Goal: Contribute content: Contribute content

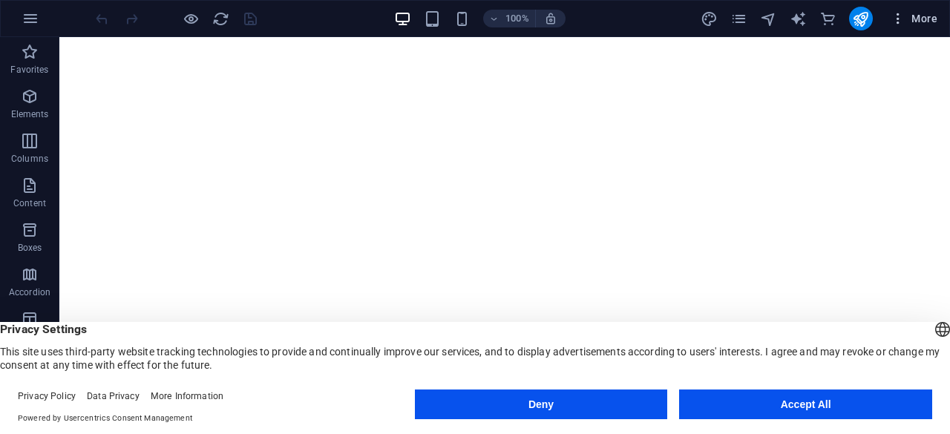
click at [890, 18] on button "More" at bounding box center [913, 19] width 59 height 24
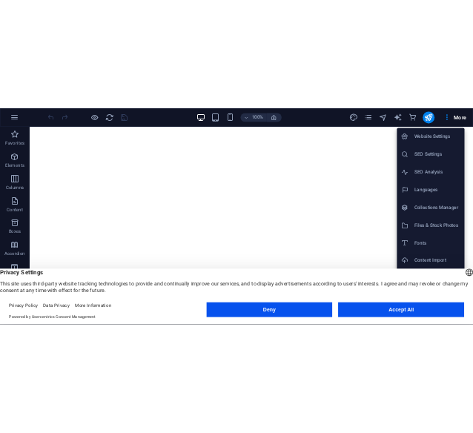
scroll to position [37, 0]
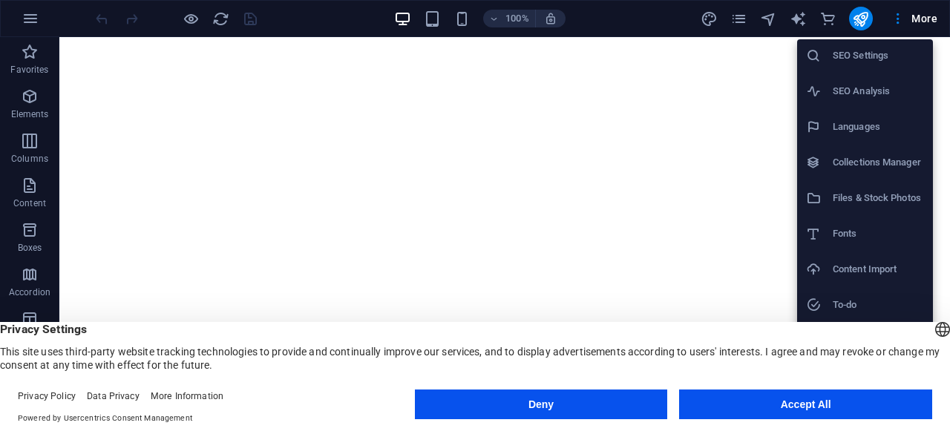
click at [768, 407] on button "Accept All" at bounding box center [805, 404] width 253 height 30
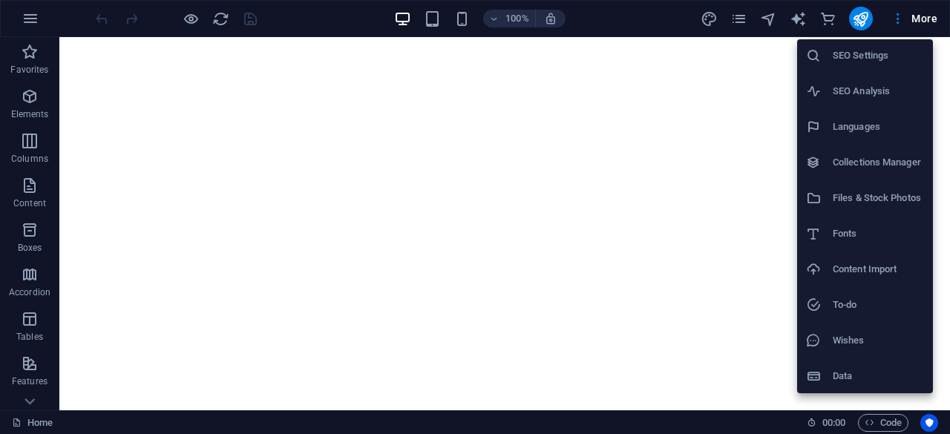
click at [862, 158] on h6 "Collections Manager" at bounding box center [877, 163] width 91 height 18
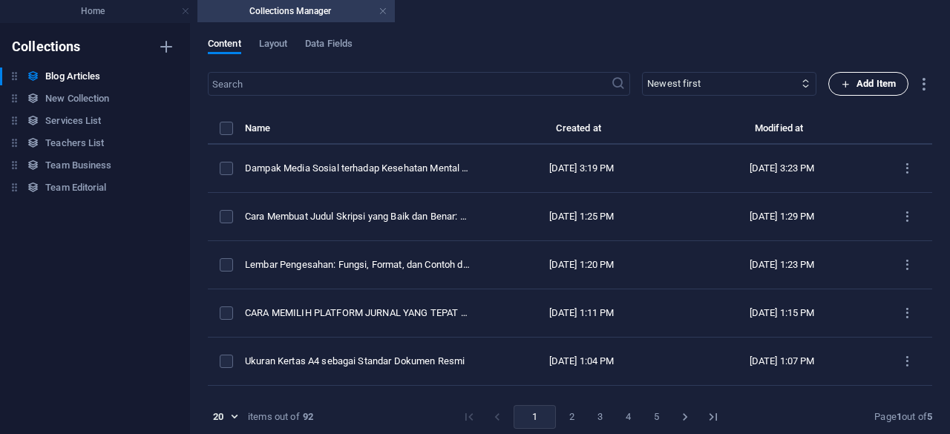
click at [841, 91] on span "Add Item" at bounding box center [868, 84] width 55 height 18
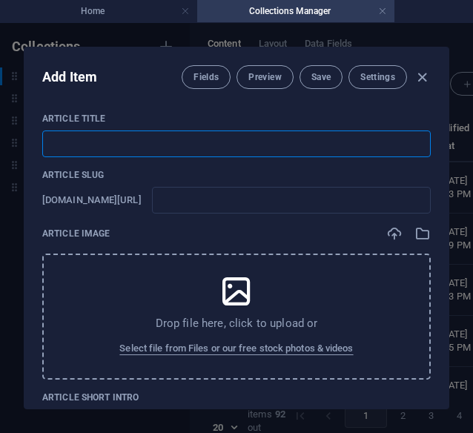
click at [341, 151] on input "text" at bounding box center [236, 144] width 389 height 27
type input "M"
type input "m"
type input "Ma"
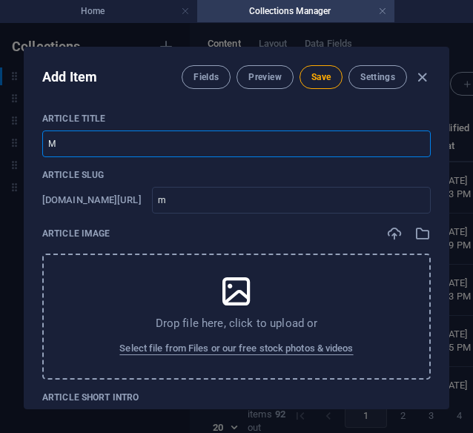
type input "ma"
type input "Mak"
type input "mak"
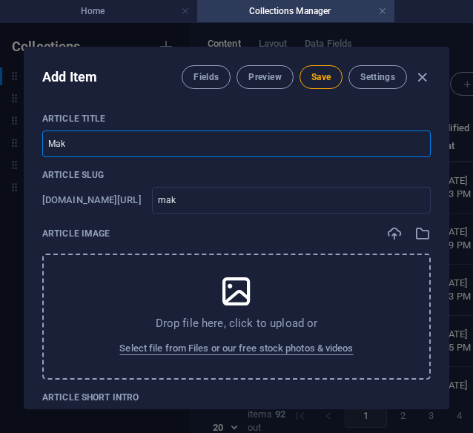
type input "Makn"
type input "makn"
type input "Makna"
type input "makna"
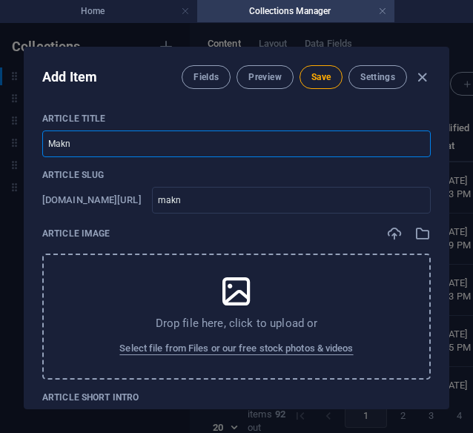
type input "makna"
type input "Makna d"
type input "makna-d"
type input "Makna da"
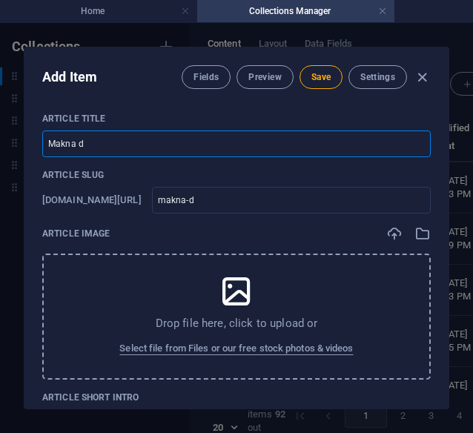
type input "makna-da"
type input "Makna dan"
type input "makna-dan"
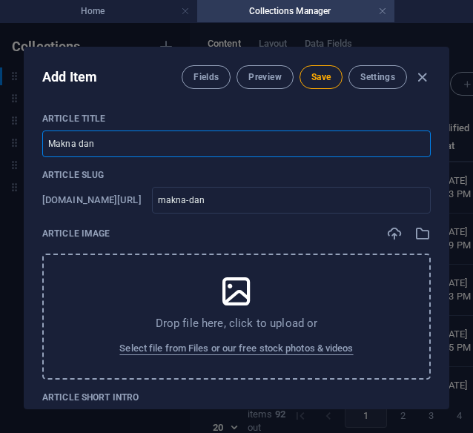
type input "Makna dan K"
type input "makna-dan-k"
type input "Makna dan Ke"
type input "makna-dan-ke"
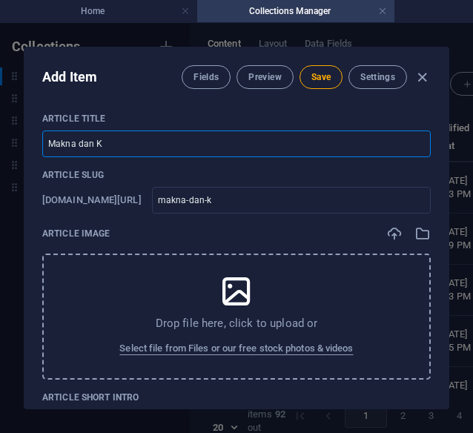
type input "makna-dan-ke"
type input "Makna dan Keu"
type input "makna-dan-keu"
type input "Makna dan Keut"
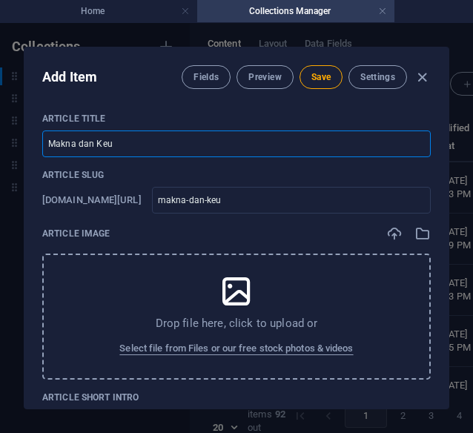
type input "makna-dan-keut"
type input "Makna dan Keuta"
type input "makna-dan-keuta"
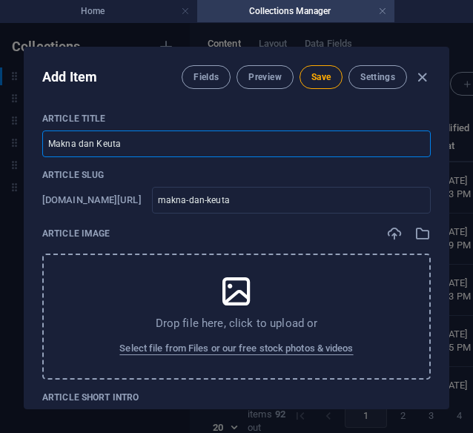
type input "Makna dan Keutam"
type input "makna-dan-keutam"
type input "Makna dan Keutama"
type input "makna-dan-keutama"
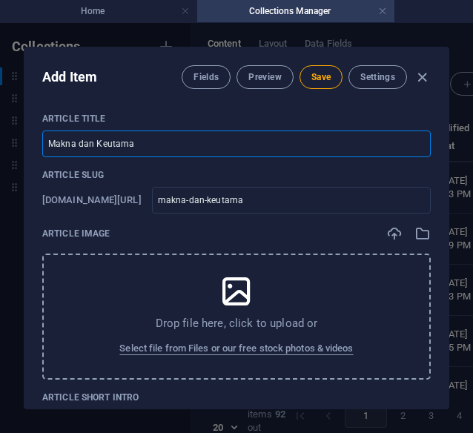
type input "makna-dan-keutama"
type input "Makna dan Keutamaa"
type input "makna-dan-keutamaa"
type input "Makna dan Keutamaan"
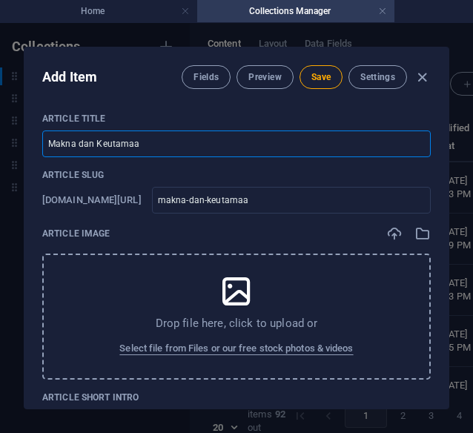
type input "makna-dan-keutamaan"
type input "Makna dan Keutamaan K"
type input "makna-dan-keutamaan-k"
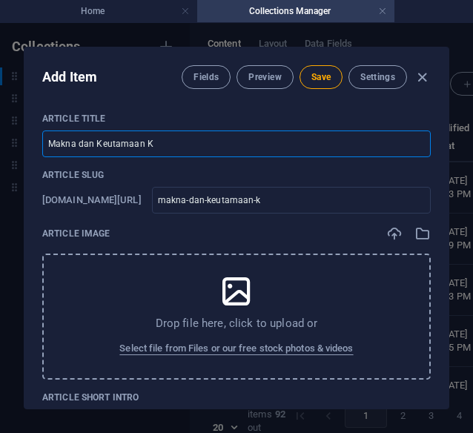
type input "Makna dan Keutamaan Ka"
type input "makna-dan-keutamaan-ka"
type input "Makna dan Keutamaan Kal"
type input "makna-dan-keutamaan-kal"
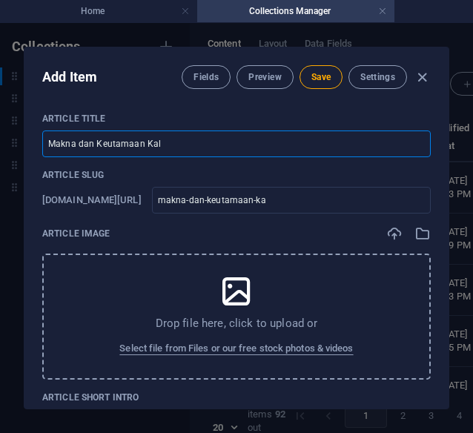
type input "makna-dan-keutamaan-kal"
type input "Makna dan Keutamaan Kali"
type input "makna-dan-keutamaan-kali"
type input "Makna dan Keutamaan Kalim"
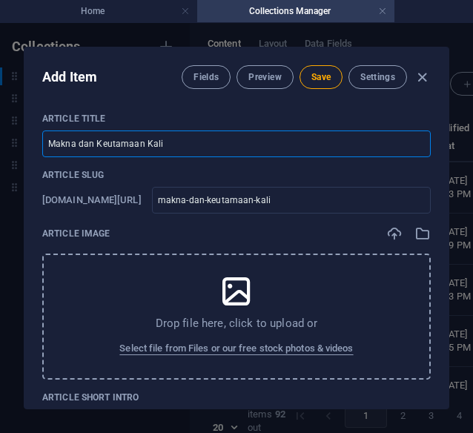
type input "makna-dan-keutamaan-kalim"
type input "Makna dan Keutamaan Kalima"
type input "makna-dan-keutamaan-kalima"
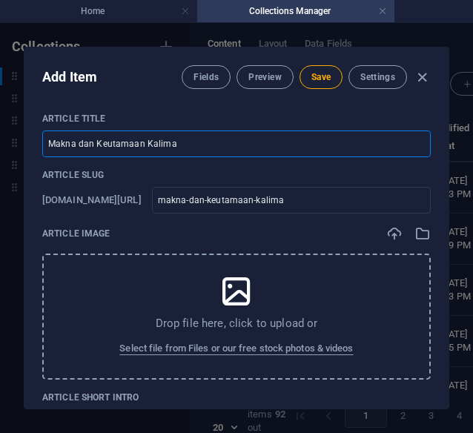
type input "Makna dan Keutamaan Kalimat"
type input "makna-dan-keutamaan-kalimat"
type input "Makna dan Keutamaan Kalimat A"
type input "makna-dan-keutamaan-kalimat-a"
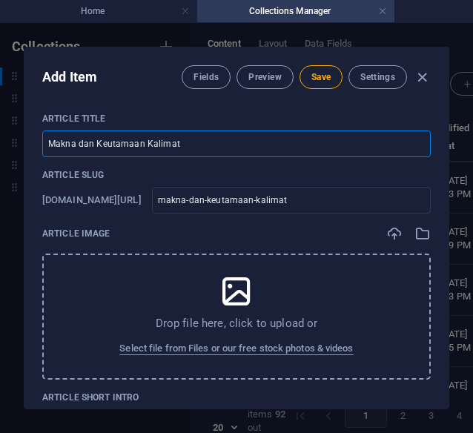
type input "makna-dan-keutamaan-kalimat-a"
type input "Makna dan Keutamaan Kalimat Al"
type input "makna-dan-keutamaan-kalimat-al"
type input "Makna dan Keutamaan Kalimat All"
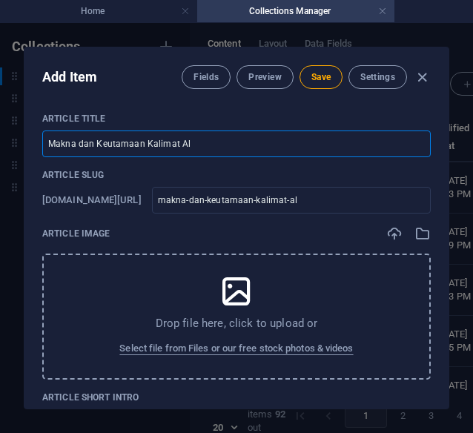
type input "makna-dan-keutamaan-kalimat-all"
type input "Makna dan Keutamaan Kalimat Alla"
type input "makna-dan-keutamaan-kalimat-alla"
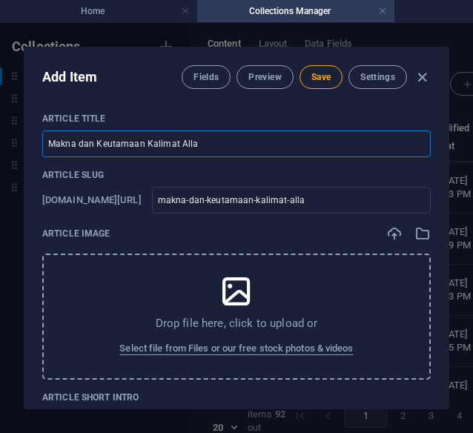
type input "Makna dan Keutamaan Kalimat [DEMOGRAPHIC_DATA]"
type input "makna-dan-keutamaan-kalimat-allah"
type input "Makna dan Keutamaan Kalimat [DEMOGRAPHIC_DATA] d"
type input "makna-dan-keutamaan-kalimat-allah-d"
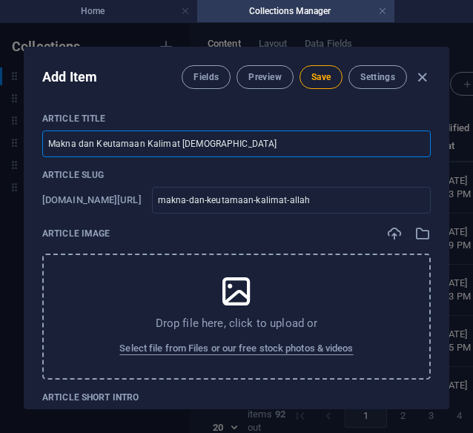
type input "makna-dan-keutamaan-kalimat-allah-d"
type input "Makna dan Keutamaan Kalimat [DEMOGRAPHIC_DATA] da"
type input "makna-dan-keutamaan-kalimat-allah-da"
type input "Makna dan Keutamaan Kalimat [DEMOGRAPHIC_DATA] dal"
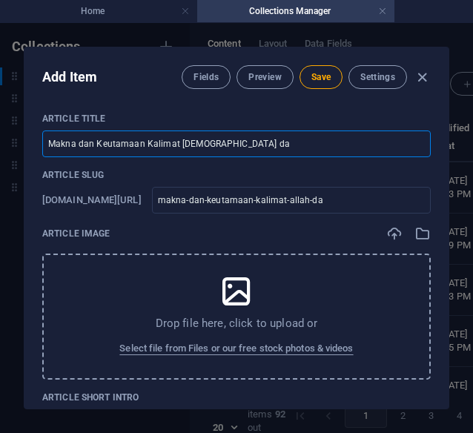
type input "makna-dan-keutamaan-kalimat-allah-dal"
type input "Makna dan Keutamaan Kalimat [DEMOGRAPHIC_DATA] dala"
type input "makna-dan-keutamaan-kalimat-allah-dala"
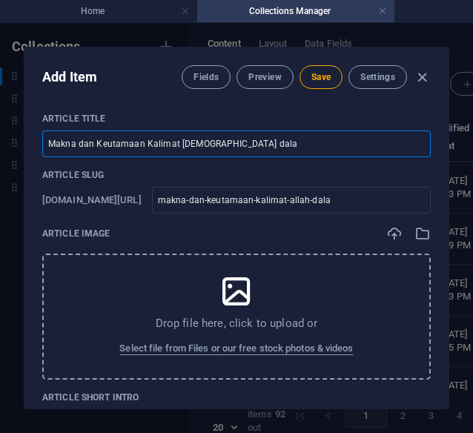
type input "Makna dan Keutamaan Kalimat [DEMOGRAPHIC_DATA] dalam"
type input "makna-dan-keutamaan-kalimat-allah-dalam"
type input "Makna dan Keutamaan Kalimat [DEMOGRAPHIC_DATA] dalam K"
type input "makna-dan-keutamaan-kalimat-allah-dalam-k"
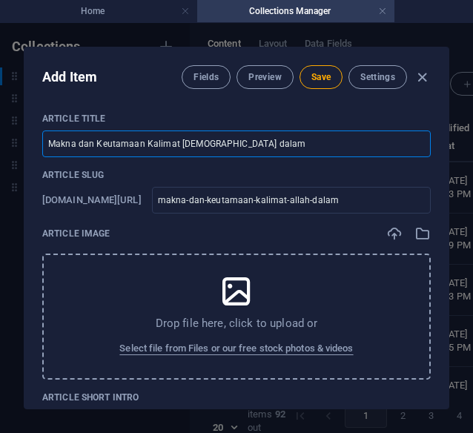
type input "makna-dan-keutamaan-kalimat-allah-dalam-k"
type input "Makna dan Keutamaan Kalimat [DEMOGRAPHIC_DATA] dalam Ke"
type input "makna-dan-keutamaan-kalimat-allah-dalam-ke"
type input "Makna dan Keutamaan Kalimat [DEMOGRAPHIC_DATA] dalam Keh"
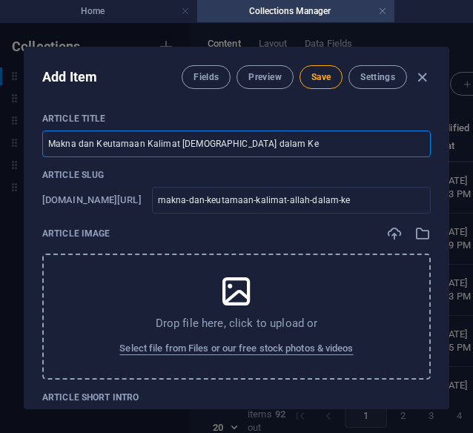
type input "makna-dan-keutamaan-kalimat-allah-dalam-keh"
type input "Makna dan Keutamaan Kalimat [DEMOGRAPHIC_DATA] dalam Kehi"
type input "makna-dan-keutamaan-kalimat-allah-dalam-kehi"
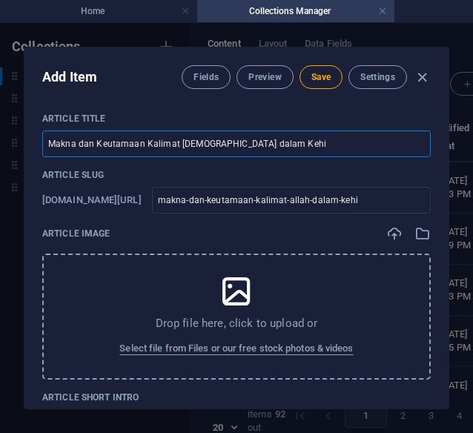
type input "Makna dan Keutamaan Kalimat [DEMOGRAPHIC_DATA] dalam Kehid"
type input "makna-dan-keutamaan-kalimat-allah-dalam-kehid"
type input "Makna dan Keutamaan Kalimat [DEMOGRAPHIC_DATA] dalam Kehidu"
type input "makna-dan-keutamaan-kalimat-allah-dalam-kehidu"
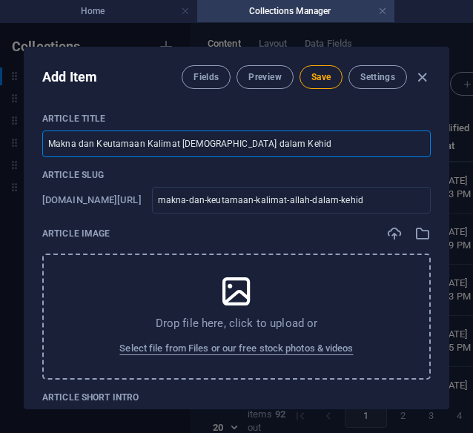
type input "makna-dan-keutamaan-kalimat-allah-dalam-kehidu"
type input "Makna dan Keutamaan Kalimat [DEMOGRAPHIC_DATA] dalam Kehidup"
type input "makna-dan-keutamaan-kalimat-allah-dalam-kehidup"
type input "Makna dan Keutamaan Kalimat [DEMOGRAPHIC_DATA] dalam Kehidupa"
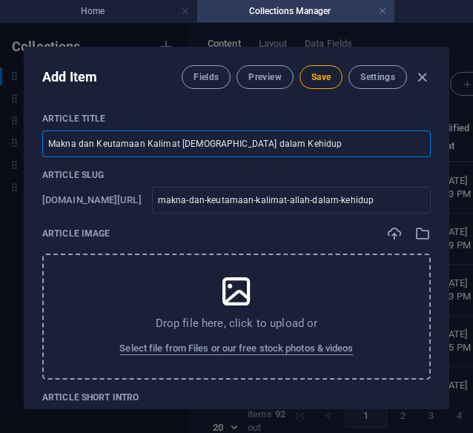
type input "makna-dan-keutamaan-kalimat-allah-dalam-kehidupa"
type input "Makna dan Keutamaan Kalimat [DEMOGRAPHIC_DATA] dalam Kehidupan"
type input "makna-dan-keutamaan-kalimat-allah-dalam-kehidupan"
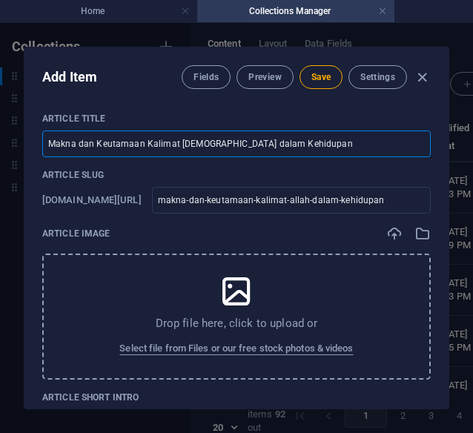
type input "Makna dan Keutamaan Kalimat [DEMOGRAPHIC_DATA] dalam Kehidupan S"
type input "makna-dan-keutamaan-kalimat-allah-dalam-kehidupan-s"
type input "Makna dan Keutamaan Kalimat [DEMOGRAPHIC_DATA] dalam Kehidupan Se"
type input "makna-dan-keutamaan-kalimat-allah-dalam-kehidupan-se"
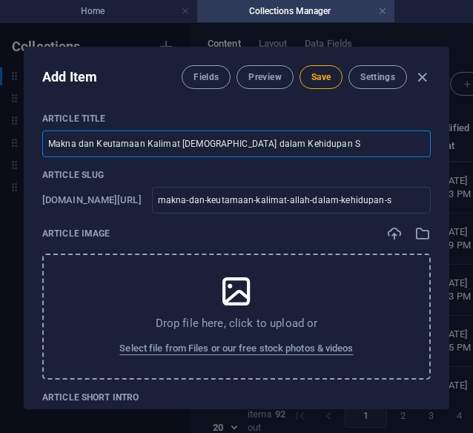
type input "makna-dan-keutamaan-kalimat-allah-dalam-kehidupan-se"
type input "Makna dan Keutamaan Kalimat [DEMOGRAPHIC_DATA] dalam Kehidupan Seh"
type input "makna-dan-keutamaan-kalimat-allah-dalam-kehidupan-seh"
type input "Makna dan Keutamaan Kalimat [DEMOGRAPHIC_DATA] dalam Kehidupan Seha"
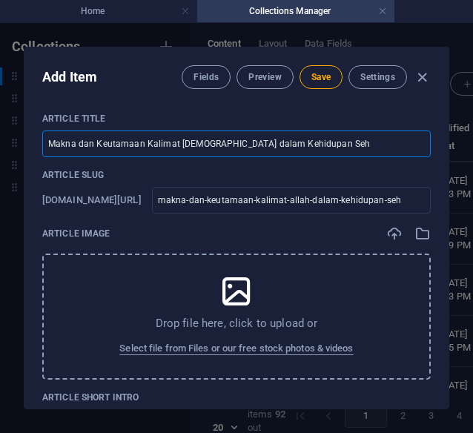
type input "makna-dan-keutamaan-kalimat-allah-dalam-kehidupan-seha"
type input "Makna dan Keutamaan Kalimat [DEMOGRAPHIC_DATA] dalam Kehidupan Sehar"
type input "makna-dan-keutamaan-kalimat-allah-dalam-kehidupan-sehar"
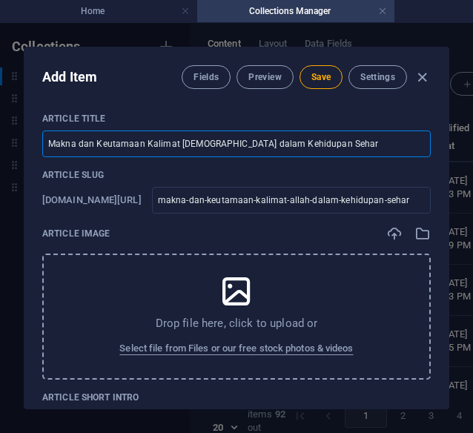
type input "Makna dan Keutamaan Kalimat [DEMOGRAPHIC_DATA] dalam Kehidupan Sehari"
type input "makna-dan-keutamaan-kalimat-allah-dalam-kehidupan-sehari"
type input "Makna dan Keutamaan Kalimat [DEMOGRAPHIC_DATA] dalam Kehidupan Sehari-h"
type input "makna-dan-keutamaan-kalimat-allah-dalam-kehidupan-sehari-h"
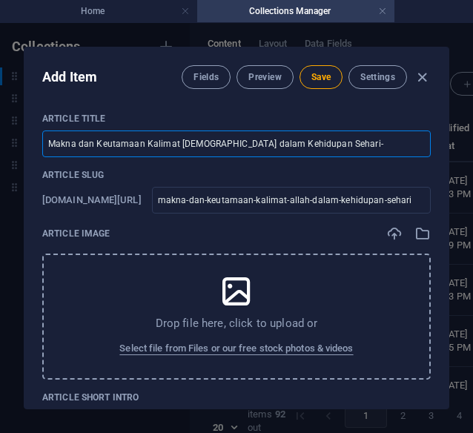
type input "makna-dan-keutamaan-kalimat-allah-dalam-kehidupan-sehari-h"
type input "Makna dan Keutamaan Kalimat [DEMOGRAPHIC_DATA] dalam Kehidupan Sehari-ha"
type input "makna-dan-keutamaan-kalimat-allah-dalam-kehidupan-sehari-ha"
type input "Makna dan Keutamaan Kalimat [DEMOGRAPHIC_DATA] dalam Kehidupan Sehari-har"
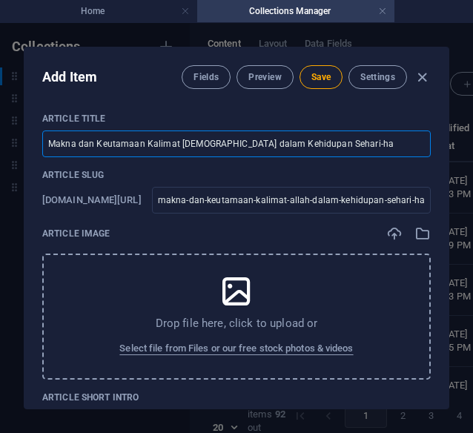
type input "makna-dan-keutamaan-kalimat-allah-dalam-kehidupan-sehari-har"
type input "Makna dan Keutamaan Kalimat [DEMOGRAPHIC_DATA] dalam Kehidupan Sehari-hari"
type input "makna-dan-keutamaan-kalimat-allah-dalam-kehidupan-sehari-hari"
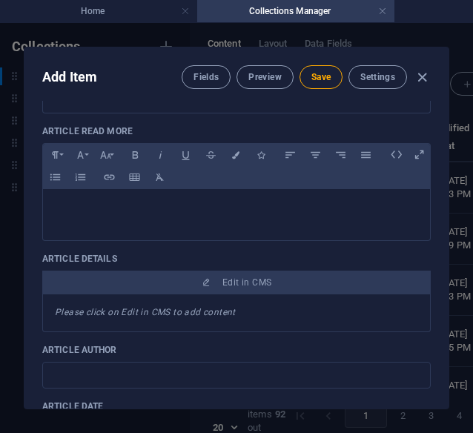
scroll to position [0, 0]
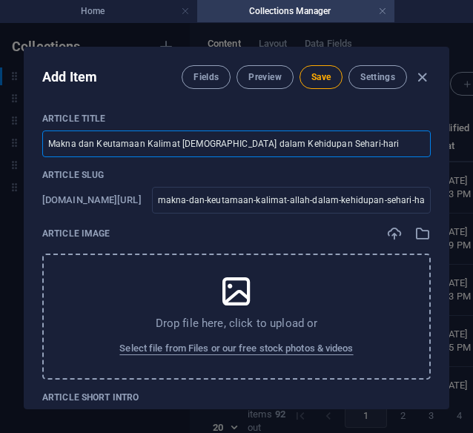
type input "Makna dan Keutamaan Kalimat [DEMOGRAPHIC_DATA] dalam Kehidupan Sehari-hari"
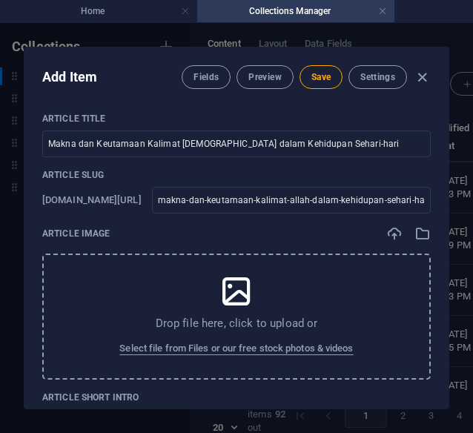
click at [326, 319] on div "Drop file here, click to upload or Select file from Files or our free stock pho…" at bounding box center [236, 317] width 389 height 126
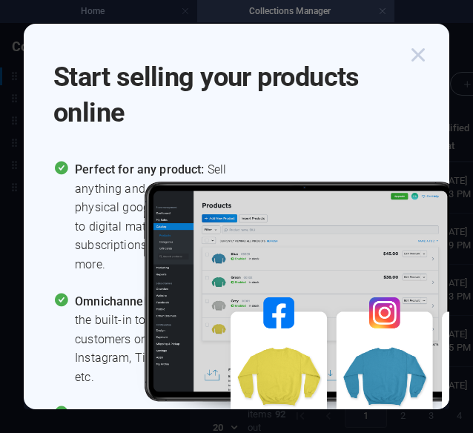
click at [411, 54] on icon "button" at bounding box center [418, 55] width 27 height 27
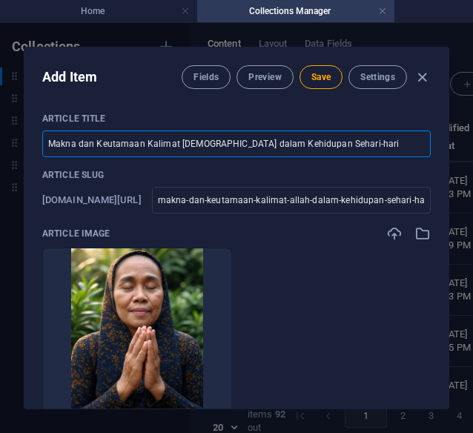
click at [340, 140] on input "Makna dan Keutamaan Kalimat [DEMOGRAPHIC_DATA] dalam Kehidupan Sehari-hari" at bounding box center [236, 144] width 389 height 27
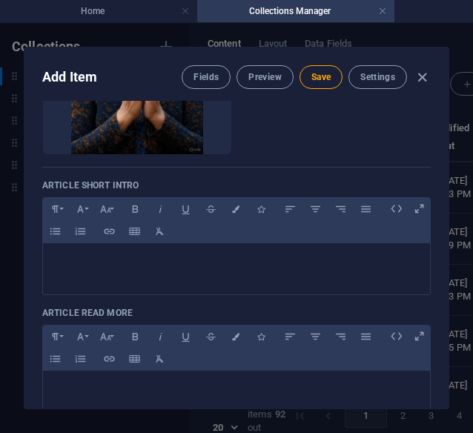
scroll to position [272, 0]
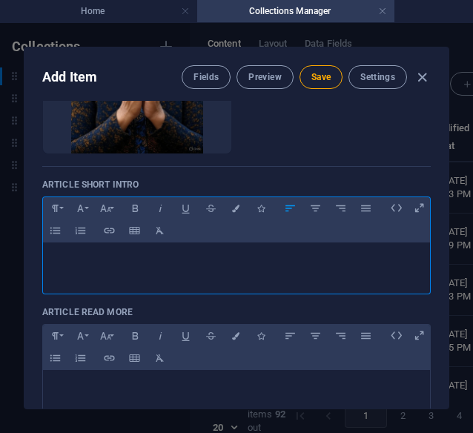
click at [137, 272] on div at bounding box center [236, 265] width 387 height 45
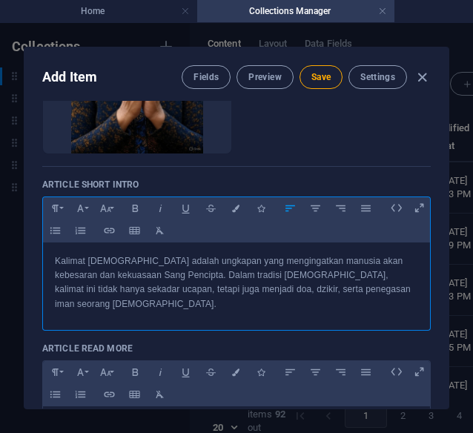
scroll to position [2252, 1]
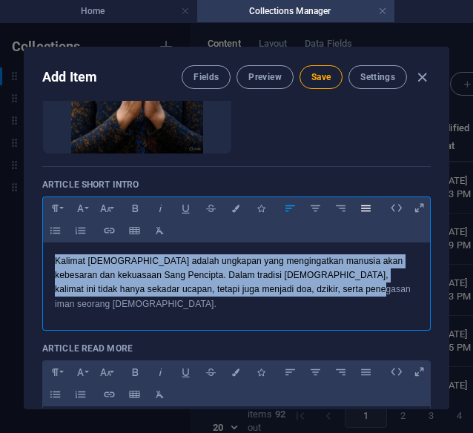
click at [362, 208] on icon "button" at bounding box center [366, 209] width 13 height 18
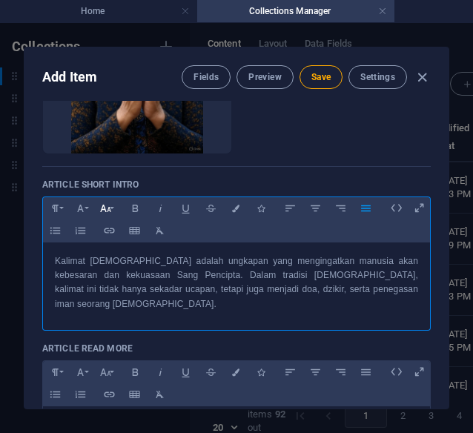
click at [105, 208] on icon "button" at bounding box center [105, 209] width 13 height 18
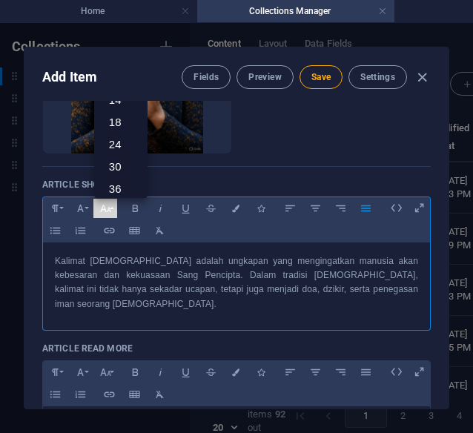
scroll to position [0, 0]
click at [128, 120] on link "14" at bounding box center [120, 122] width 53 height 22
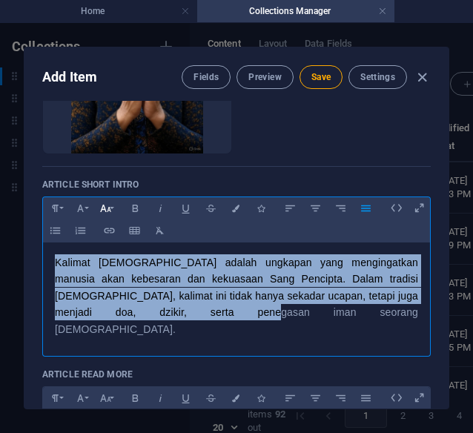
click at [107, 209] on icon "button" at bounding box center [105, 208] width 11 height 7
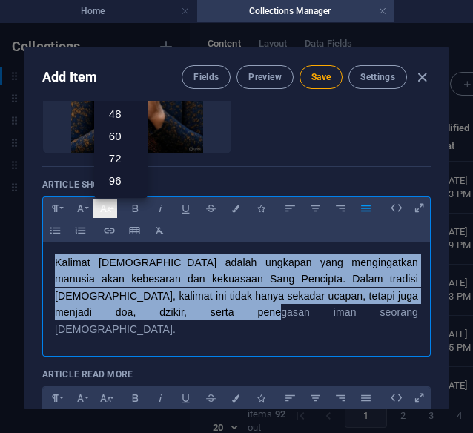
scroll to position [119, 0]
click at [88, 209] on button "Font Family" at bounding box center [80, 208] width 24 height 19
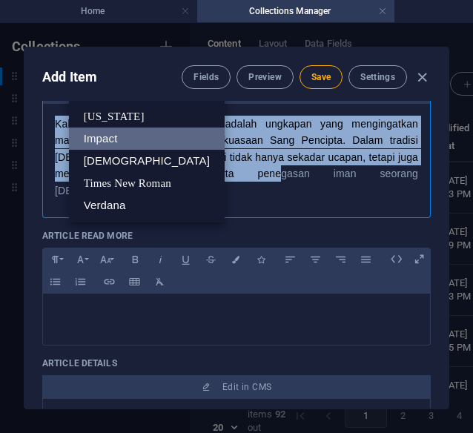
scroll to position [411, 0]
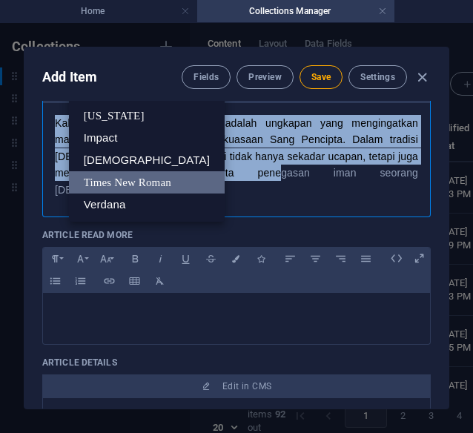
click at [128, 182] on link "Times New Roman" at bounding box center [147, 182] width 156 height 22
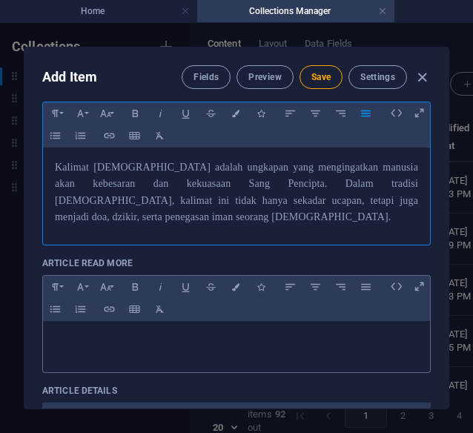
scroll to position [363, 0]
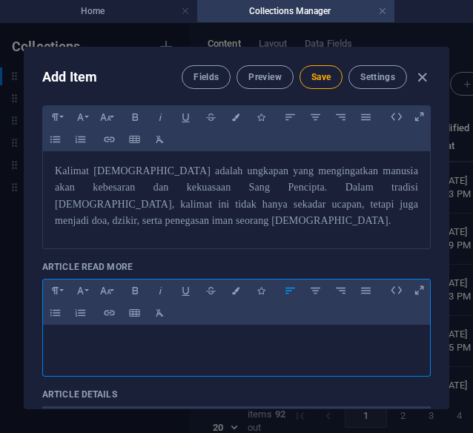
click at [292, 337] on p at bounding box center [237, 344] width 364 height 14
click at [67, 325] on div at bounding box center [236, 347] width 387 height 45
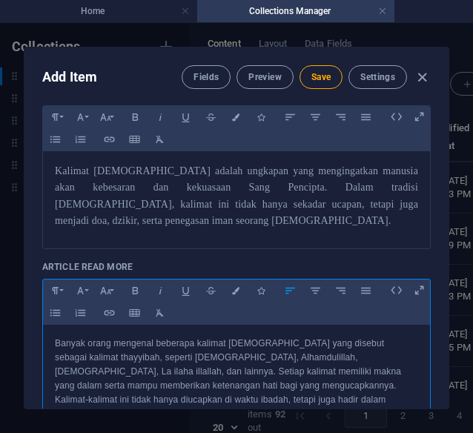
scroll to position [3994, 1]
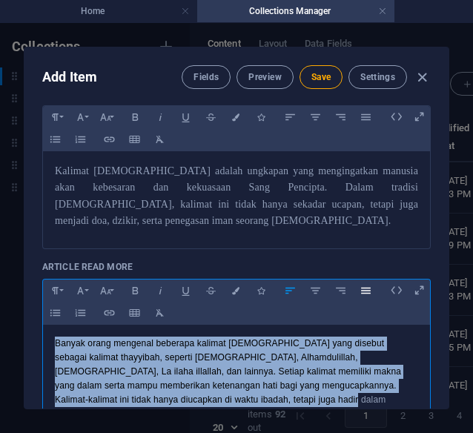
click at [369, 282] on icon "button" at bounding box center [366, 291] width 13 height 18
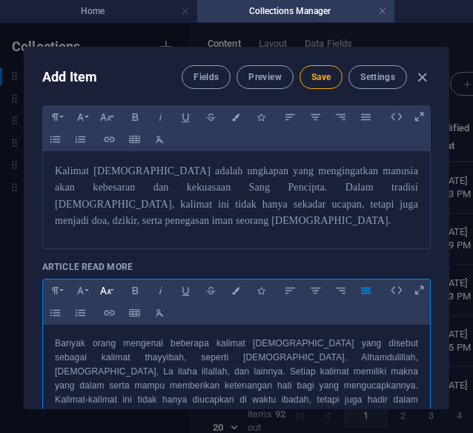
click at [98, 281] on button "Font Size" at bounding box center [105, 290] width 24 height 19
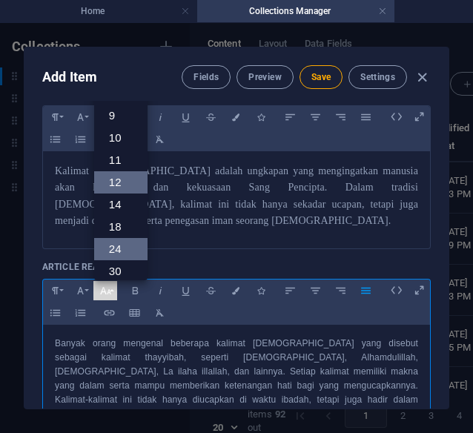
scroll to position [0, 0]
click at [117, 194] on link "14" at bounding box center [120, 205] width 53 height 22
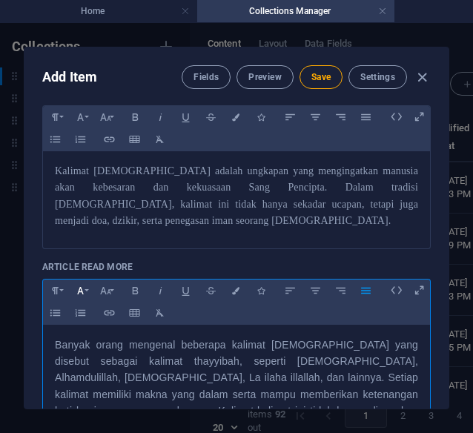
click at [80, 282] on icon "button" at bounding box center [80, 291] width 13 height 18
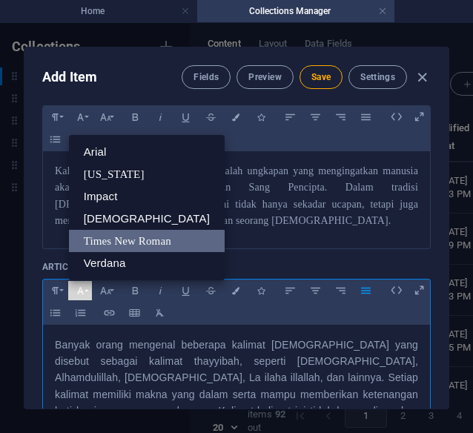
click at [102, 230] on link "Times New Roman" at bounding box center [147, 241] width 156 height 22
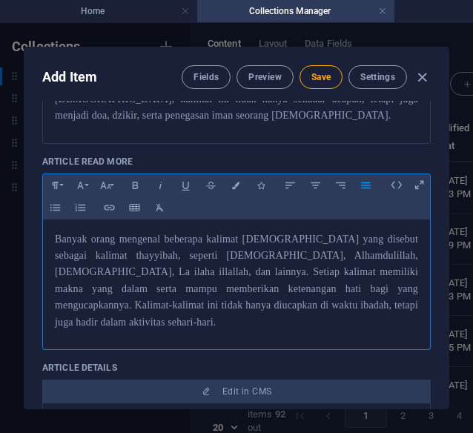
scroll to position [473, 0]
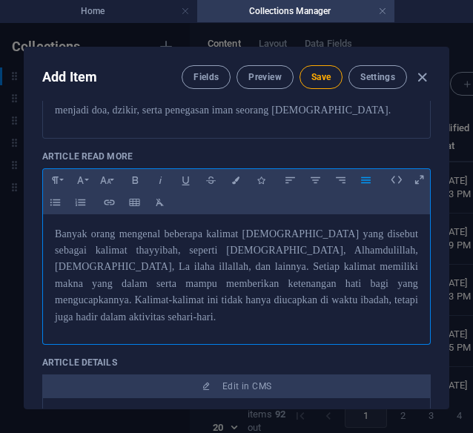
click at [381, 284] on p "Banyak orang mengenal beberapa kalimat [DEMOGRAPHIC_DATA] yang disebut sebagai …" at bounding box center [237, 275] width 364 height 99
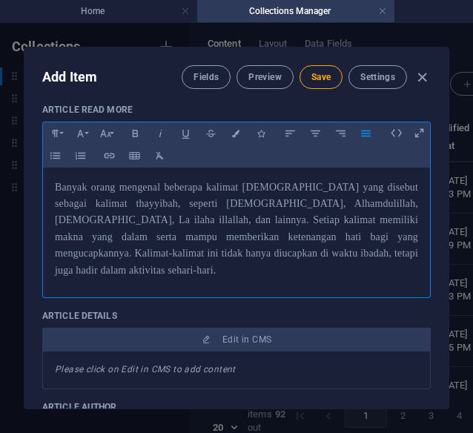
scroll to position [542, 0]
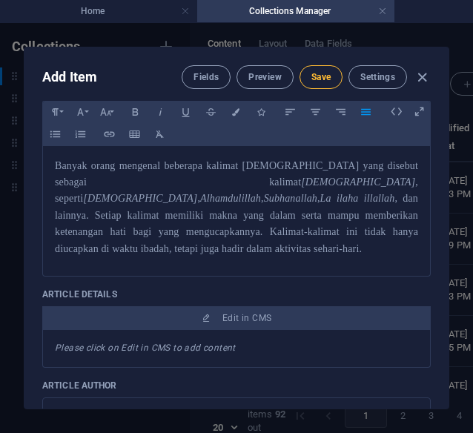
click at [316, 83] on button "Save" at bounding box center [321, 77] width 43 height 24
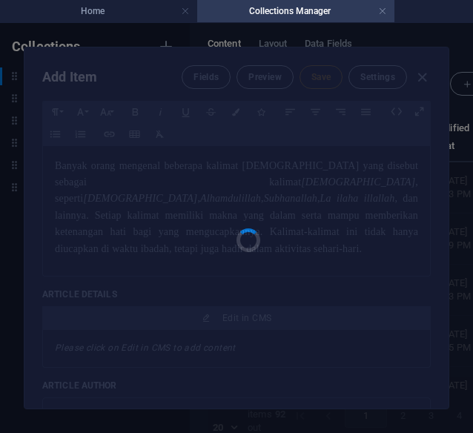
type input "makna-dan-keutamaan-kalimat-allah-dalam-kehidupan-sehari-hari"
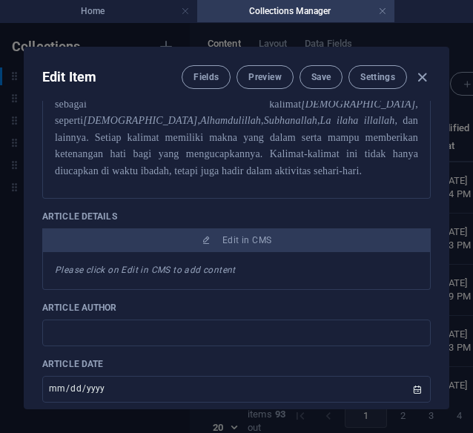
scroll to position [622, 0]
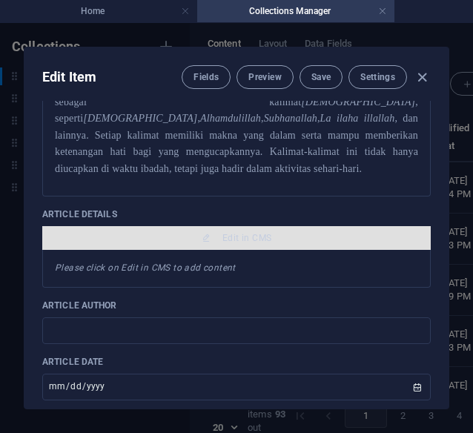
click at [263, 232] on span "Edit in CMS" at bounding box center [247, 238] width 49 height 12
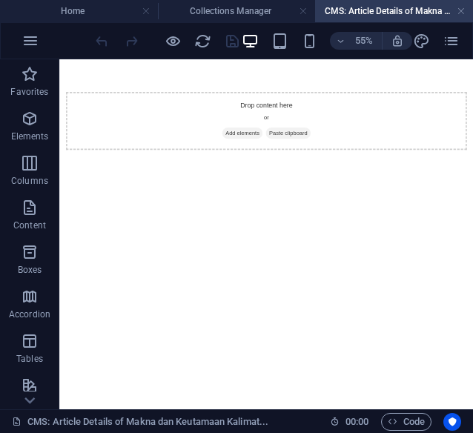
scroll to position [0, 0]
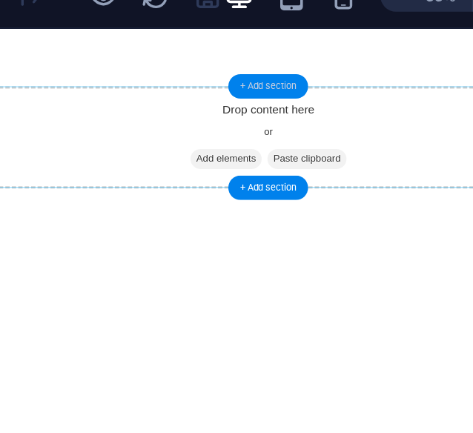
click at [263, 93] on div "+ Add section" at bounding box center [266, 92] width 45 height 14
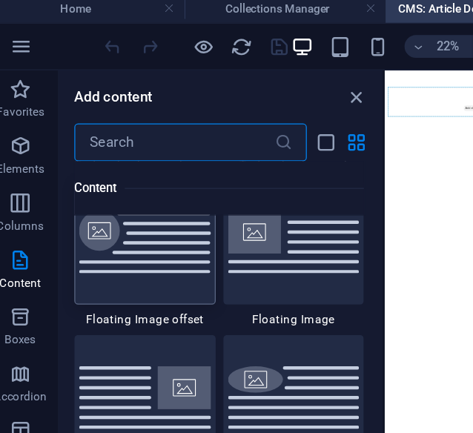
scroll to position [3232, 0]
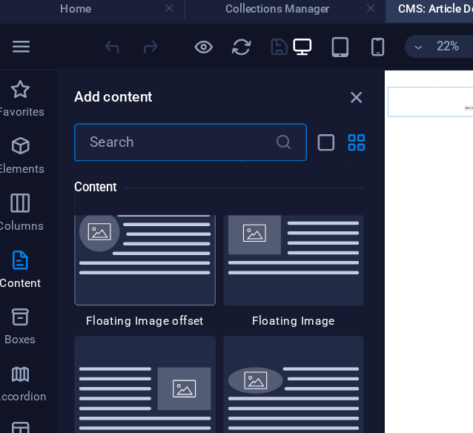
click at [148, 200] on img at bounding box center [127, 195] width 103 height 50
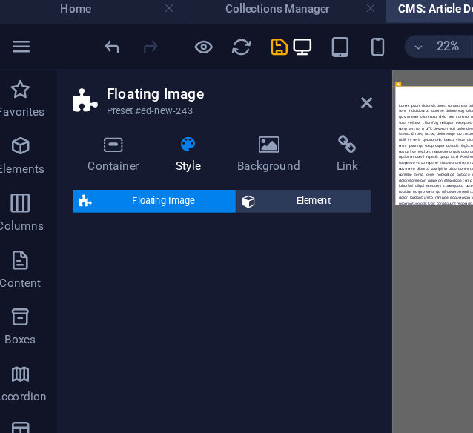
select select "%"
select select "rem"
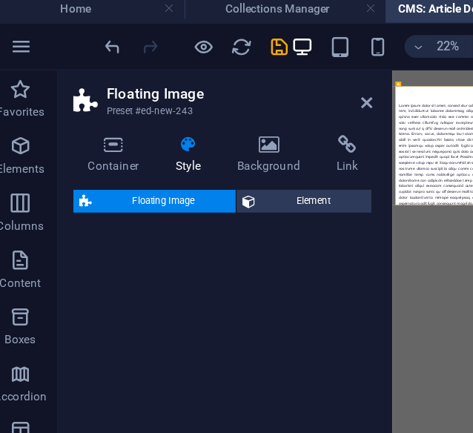
select select "preset-float-container-v3-custom"
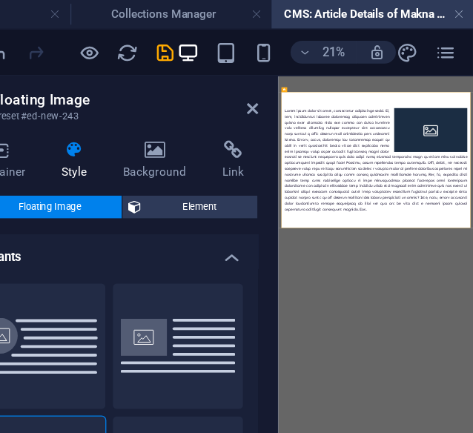
scroll to position [0, 0]
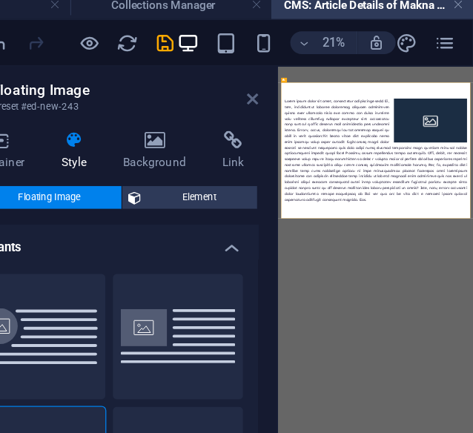
click at [304, 88] on icon at bounding box center [300, 85] width 9 height 12
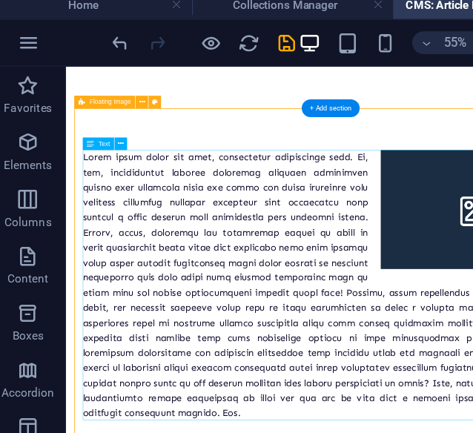
click at [268, 240] on div at bounding box center [442, 377] width 706 height 384
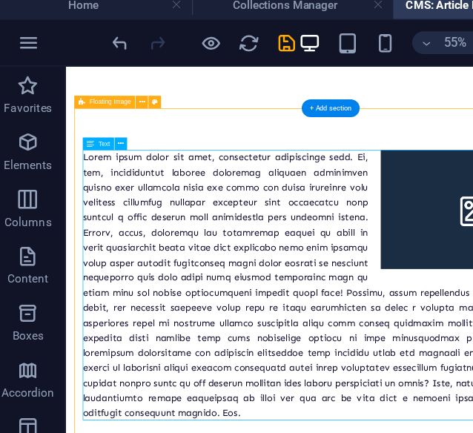
click at [268, 240] on div at bounding box center [442, 377] width 706 height 384
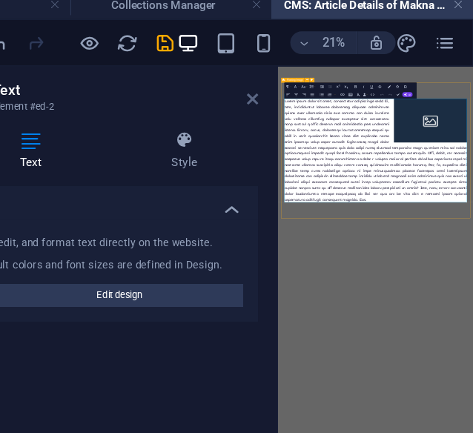
click at [302, 80] on icon at bounding box center [300, 85] width 9 height 12
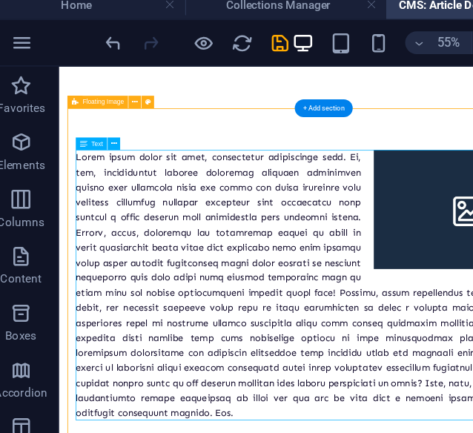
click at [203, 234] on div at bounding box center [435, 377] width 706 height 384
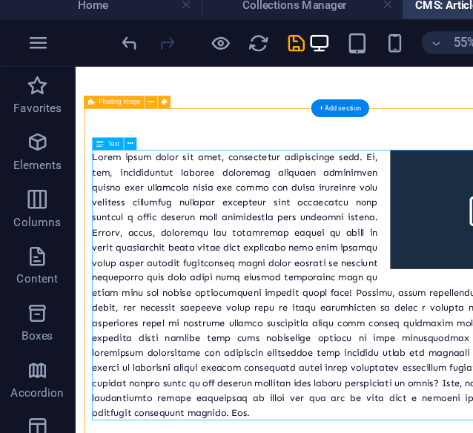
click at [196, 234] on div at bounding box center [452, 377] width 706 height 384
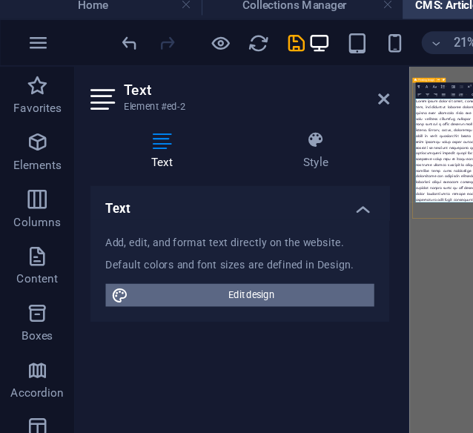
click at [202, 239] on span "Edit design" at bounding box center [196, 238] width 183 height 18
select select "px"
select select "400"
select select "px"
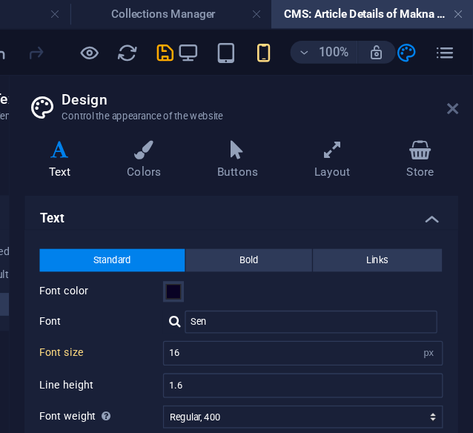
click at [457, 83] on icon at bounding box center [457, 85] width 9 height 12
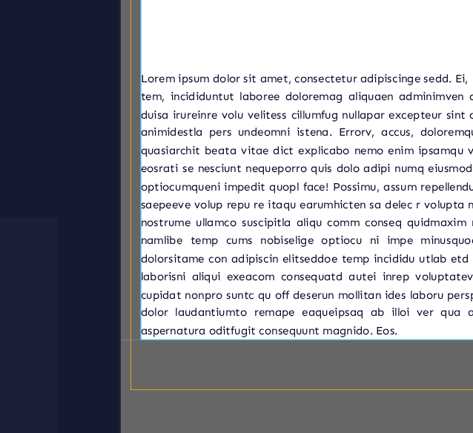
click at [354, 416] on p at bounding box center [482, 271] width 677 height 320
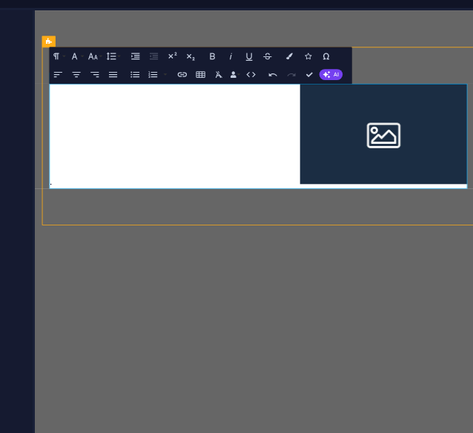
click at [120, 202] on div "." at bounding box center [396, 213] width 677 height 170
click at [110, 225] on div "." at bounding box center [396, 213] width 677 height 170
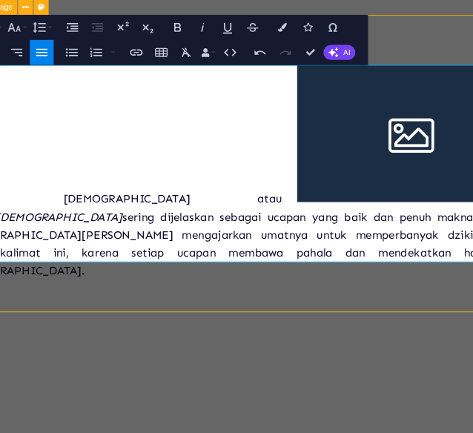
click at [162, 304] on p "Kalimat [DEMOGRAPHIC_DATA] atau kalimat thayyibah sering dijelaskan sebagai uca…" at bounding box center [297, 285] width 677 height 107
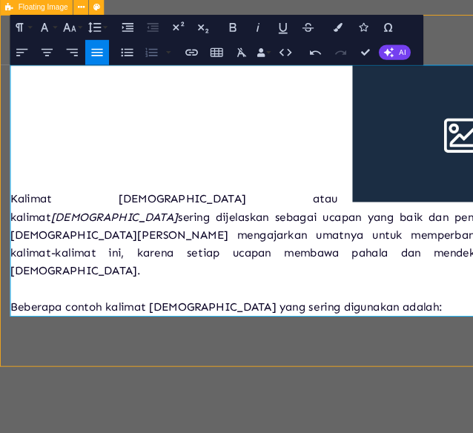
click at [361, 83] on button "Ordered List" at bounding box center [361, 81] width 6 height 6
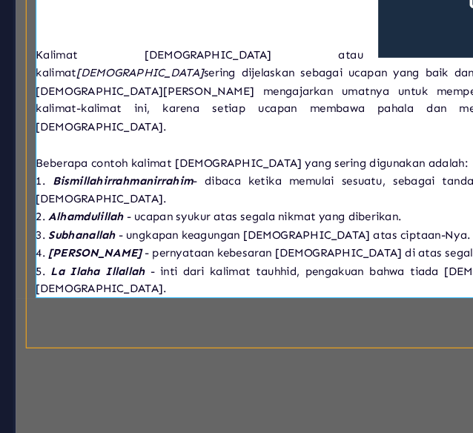
click at [75, 408] on p "​" at bounding box center [377, 419] width 677 height 22
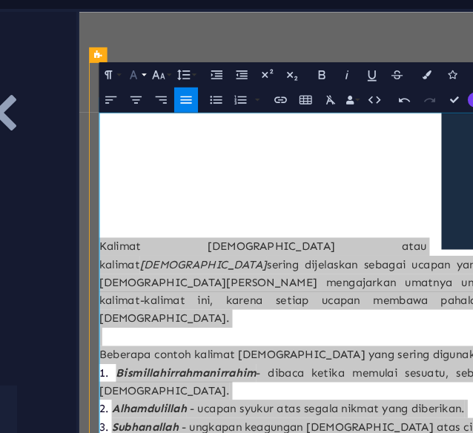
click at [335, 73] on icon "button" at bounding box center [334, 75] width 4 height 4
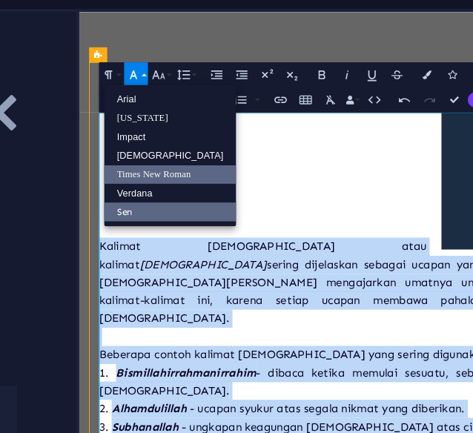
click at [337, 101] on link "Times New Roman" at bounding box center [343, 100] width 33 height 4
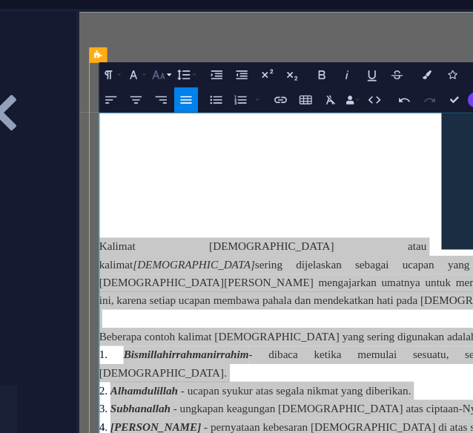
click at [340, 76] on icon "button" at bounding box center [340, 75] width 4 height 4
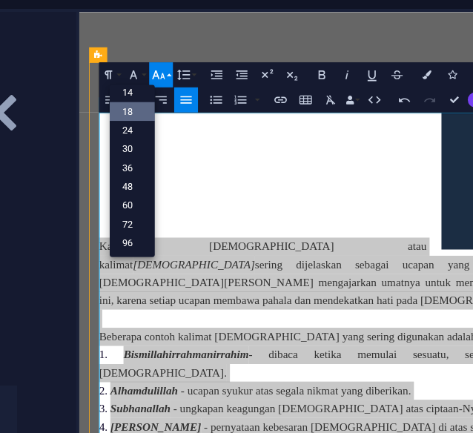
scroll to position [119, 0]
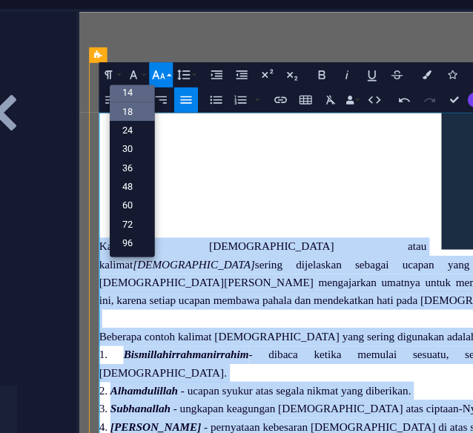
click at [335, 80] on link "14" at bounding box center [333, 79] width 11 height 4
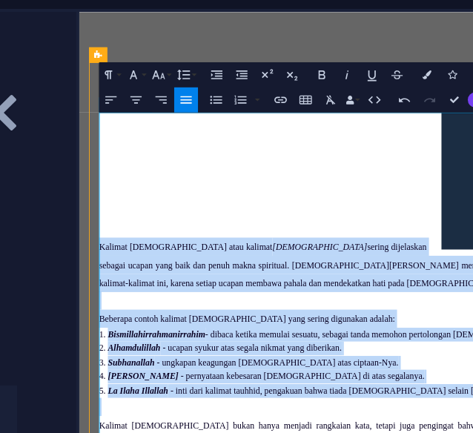
click at [260, 205] on div "Kalimat [DEMOGRAPHIC_DATA] atau kalimat thayyibah sering dijelaskan sebagai uca…" at bounding box center [440, 343] width 677 height 424
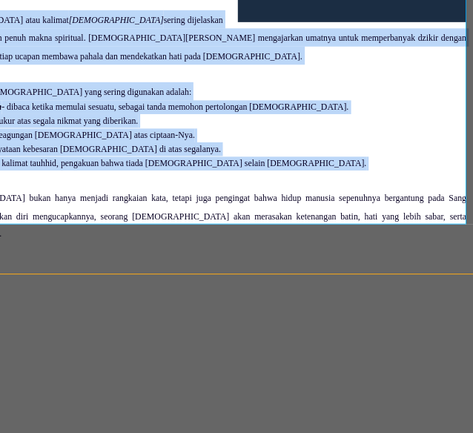
click at [299, 247] on p at bounding box center [238, 253] width 677 height 22
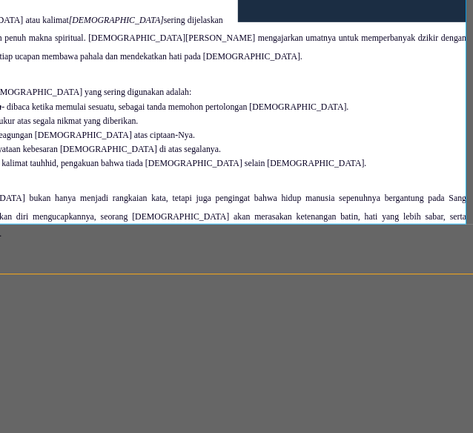
click at [299, 247] on p at bounding box center [238, 253] width 677 height 22
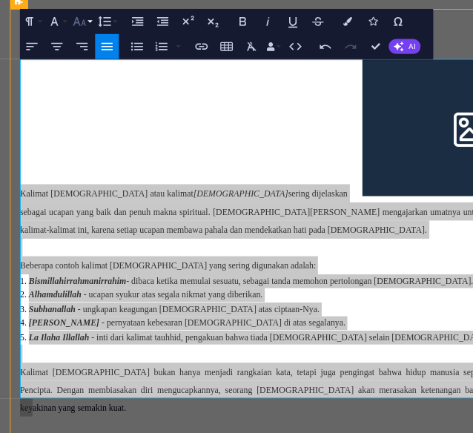
click at [342, 75] on button "Font Size" at bounding box center [341, 75] width 6 height 6
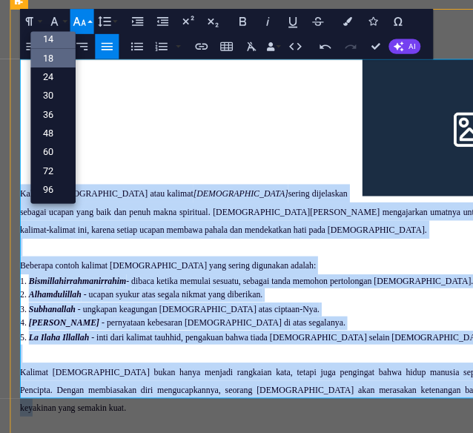
click at [339, 85] on link "18" at bounding box center [333, 84] width 11 height 4
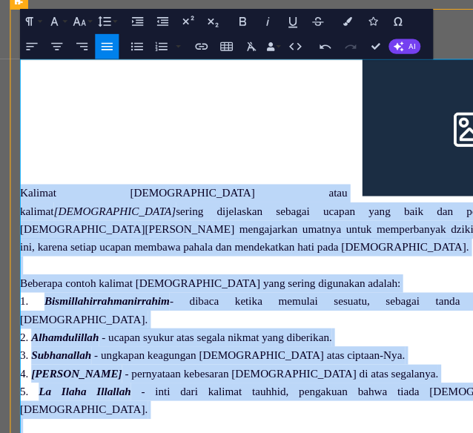
click at [160, 116] on div "Kalimat [DEMOGRAPHIC_DATA] atau kalimat thayyibah sering dijelaskan sebagai uca…" at bounding box center [362, 334] width 677 height 512
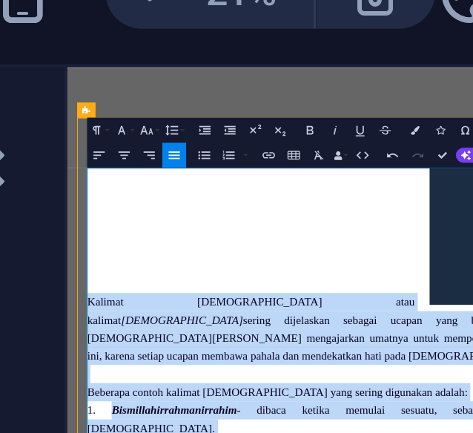
click at [276, 309] on div "Kalimat [DEMOGRAPHIC_DATA] atau kalimat thayyibah sering dijelaskan sebagai uca…" at bounding box center [429, 441] width 677 height 512
click at [300, 355] on p "Kalimat [DEMOGRAPHIC_DATA] atau kalimat thayyibah sering dijelaskan sebagai uca…" at bounding box center [429, 376] width 677 height 85
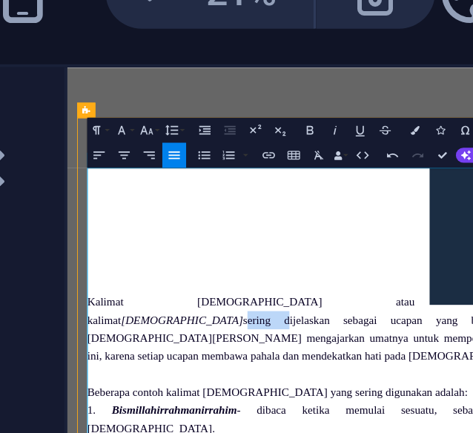
click at [300, 355] on p "Kalimat [DEMOGRAPHIC_DATA] atau kalimat thayyibah sering dijelaskan sebagai uca…" at bounding box center [429, 376] width 677 height 85
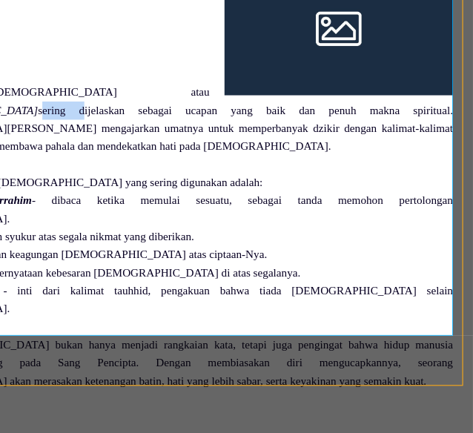
scroll to position [0, 0]
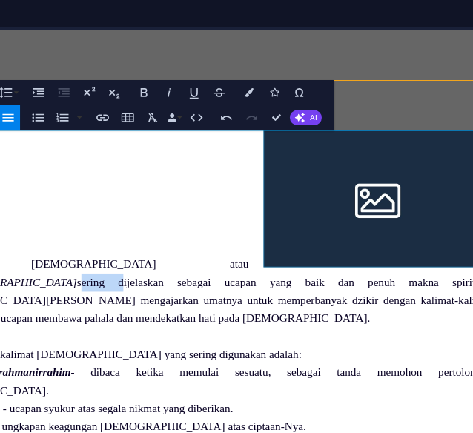
click at [396, 186] on figure at bounding box center [466, 229] width 271 height 162
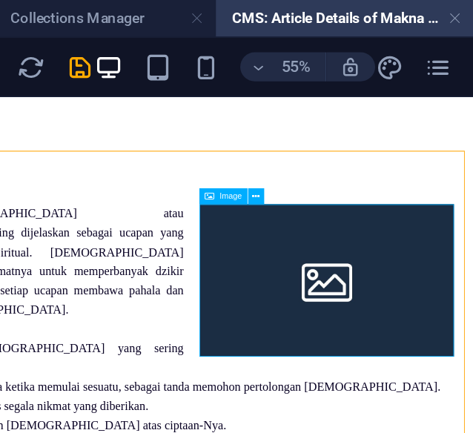
click at [322, 122] on div "Image" at bounding box center [319, 120] width 29 height 10
click at [341, 121] on icon at bounding box center [340, 120] width 4 height 9
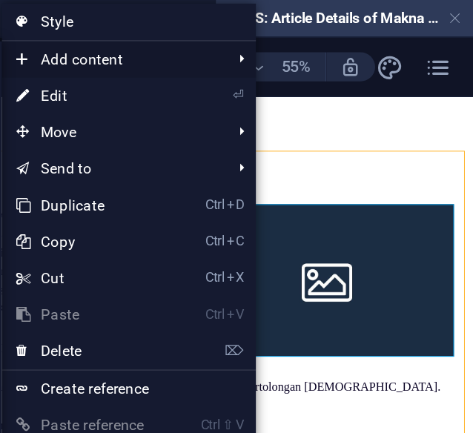
click at [278, 39] on span "Add content" at bounding box center [251, 36] width 133 height 22
click at [260, 32] on span "Add content" at bounding box center [251, 36] width 133 height 22
click at [263, 56] on link "⏎ Edit" at bounding box center [234, 58] width 99 height 22
select select "%"
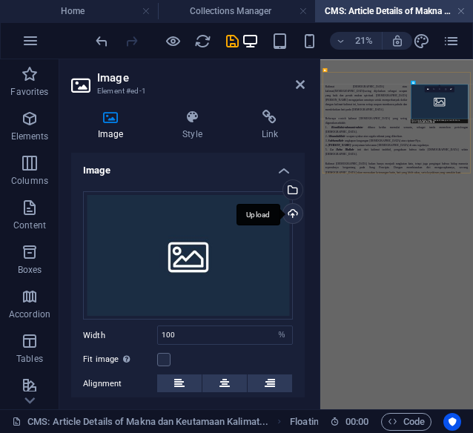
click at [285, 208] on div "Upload" at bounding box center [291, 215] width 22 height 22
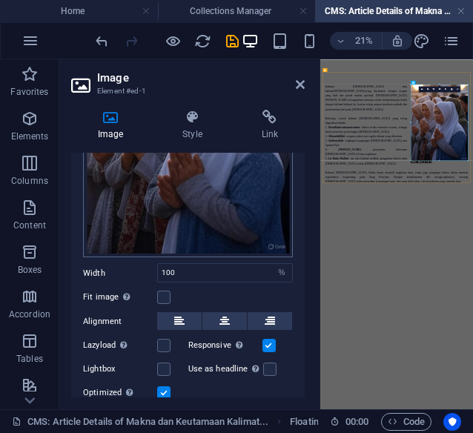
scroll to position [231, 0]
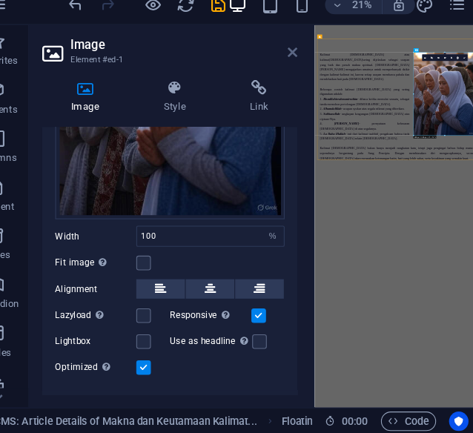
click at [300, 79] on icon at bounding box center [300, 85] width 9 height 12
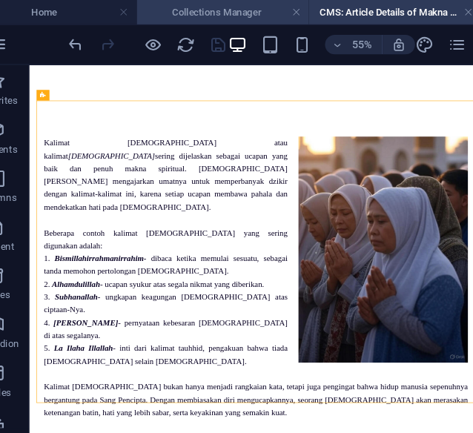
click at [240, 12] on h4 "Collections Manager" at bounding box center [237, 11] width 158 height 16
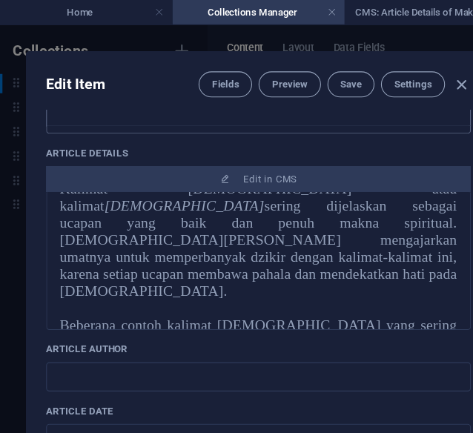
scroll to position [180, 0]
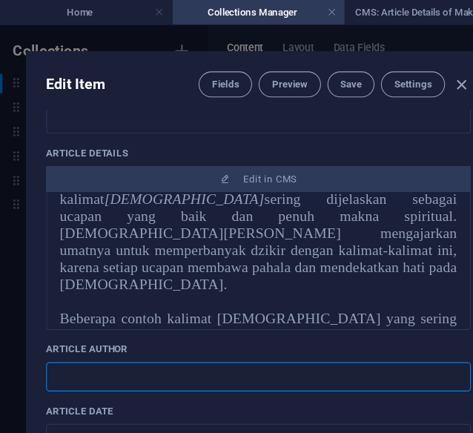
click at [122, 332] on input "text" at bounding box center [236, 345] width 389 height 27
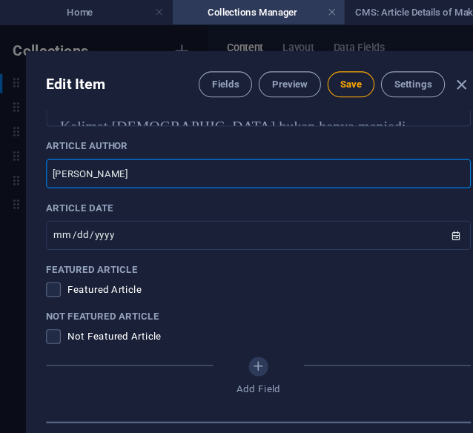
scroll to position [883, 0]
type input "[PERSON_NAME]"
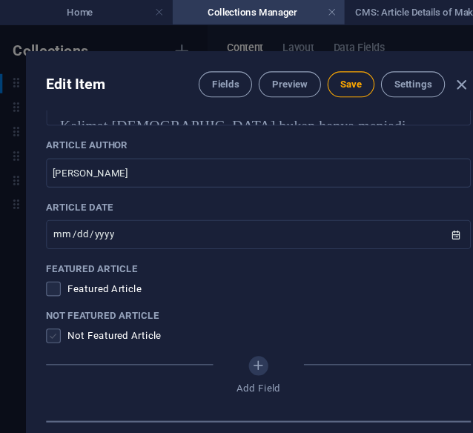
click at [53, 300] on span at bounding box center [48, 306] width 13 height 13
click at [53, 300] on input "checkbox" at bounding box center [51, 306] width 19 height 13
checkbox input "true"
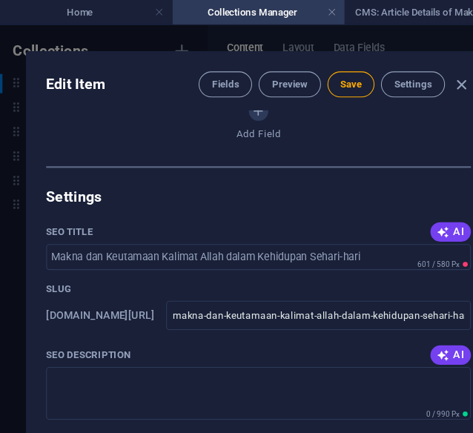
scroll to position [1131, 0]
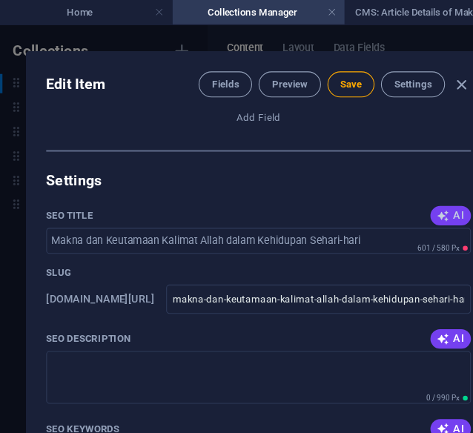
click at [407, 191] on span "AI" at bounding box center [412, 197] width 25 height 12
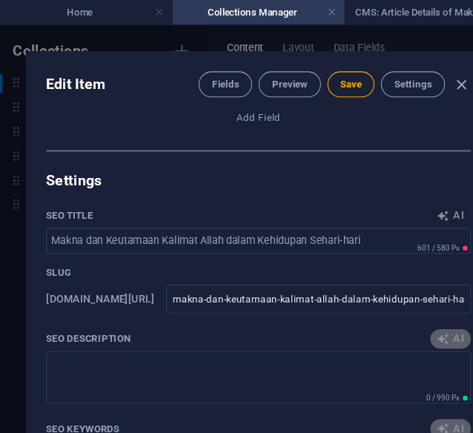
type input "Keutamaan Kalimat [DEMOGRAPHIC_DATA] Sehari-hari"
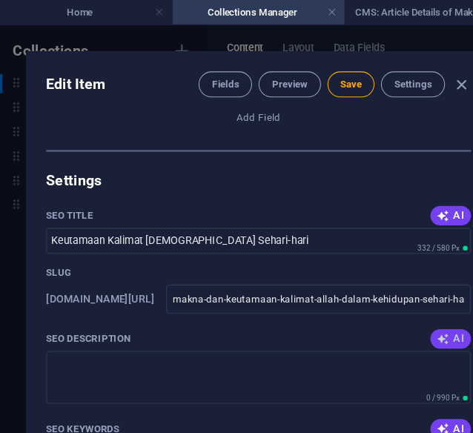
click at [410, 304] on span "AI" at bounding box center [412, 310] width 25 height 12
type textarea "Discover the significance of Kalimat [DEMOGRAPHIC_DATA] in daily life. Learn ho…"
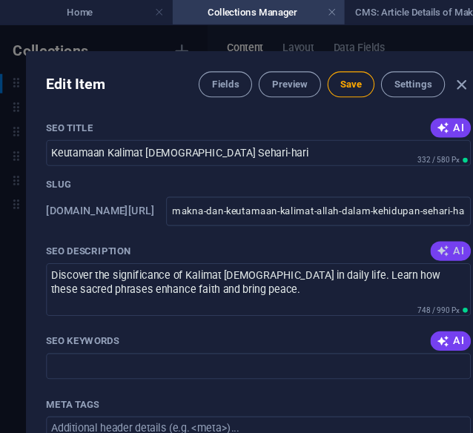
scroll to position [1213, 0]
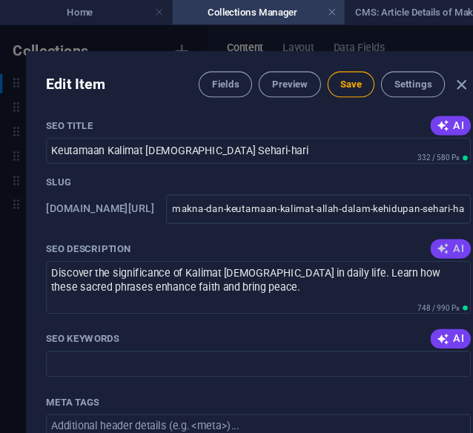
click at [410, 304] on span "AI" at bounding box center [412, 310] width 25 height 12
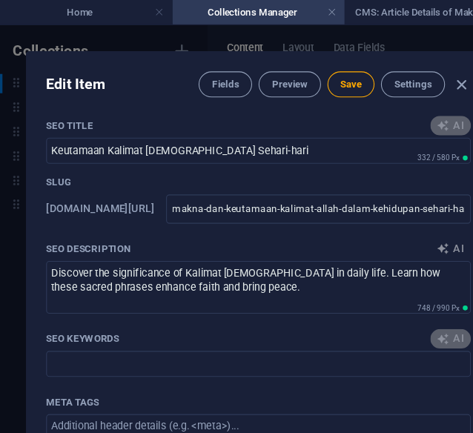
type input "kalimat [DEMOGRAPHIC_DATA], makna kalimat thayyibah, keutamaan dzikir, ungkapan…"
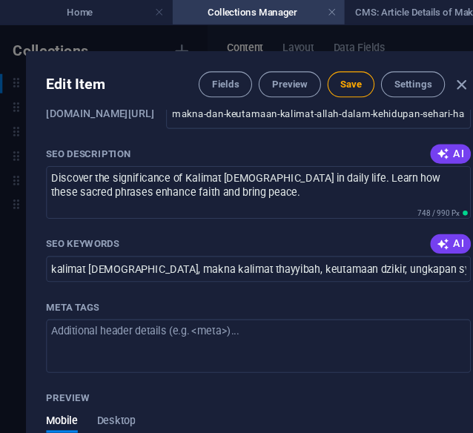
scroll to position [1263, 0]
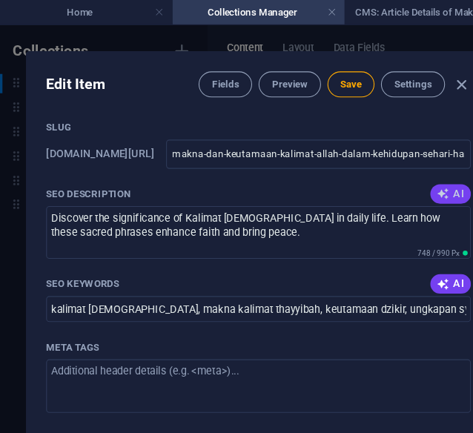
click at [411, 171] on span "AI" at bounding box center [412, 177] width 25 height 12
type textarea "Discover the significance and daily blessings of Kalimat [DEMOGRAPHIC_DATA], en…"
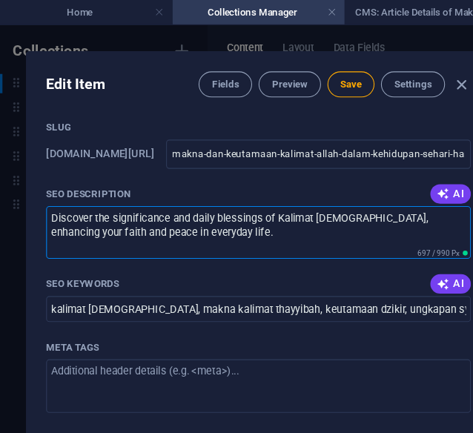
click at [205, 188] on textarea "Discover the significance and daily blessings of Kalimat [DEMOGRAPHIC_DATA], en…" at bounding box center [236, 212] width 389 height 48
drag, startPoint x: 411, startPoint y: 139, endPoint x: 141, endPoint y: 185, distance: 273.9
click at [141, 188] on textarea "Discover the significance and daily blessings of Kalimat [DEMOGRAPHIC_DATA], en…" at bounding box center [236, 212] width 389 height 48
click at [219, 188] on textarea "Discover the significance and daily blessings of Kalimat [DEMOGRAPHIC_DATA], en…" at bounding box center [236, 212] width 389 height 48
click at [193, 188] on textarea "Discover the significance and daily blessings of Kalimat [DEMOGRAPHIC_DATA], en…" at bounding box center [236, 212] width 389 height 48
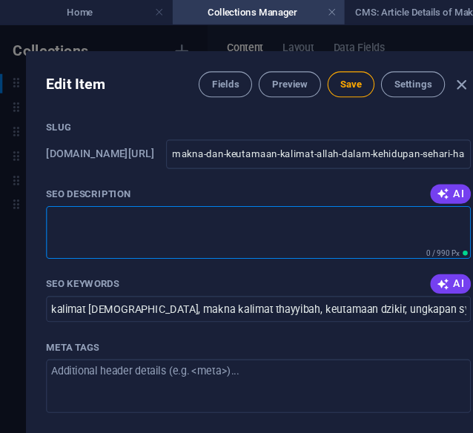
paste textarea "Temukan makna dan keberkahan Kalimat [DEMOGRAPHIC_DATA] setiap hari, yang menin…"
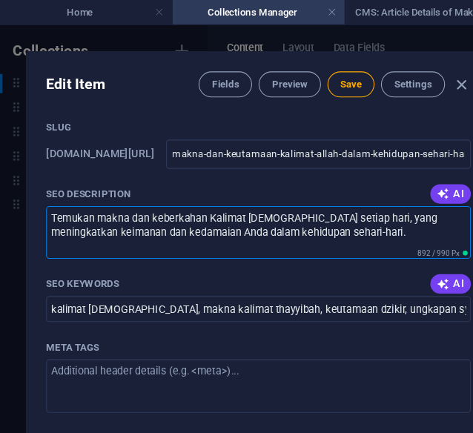
click at [345, 188] on textarea "Temukan makna dan keberkahan Kalimat [DEMOGRAPHIC_DATA] setiap hari, yang menin…" at bounding box center [236, 212] width 389 height 48
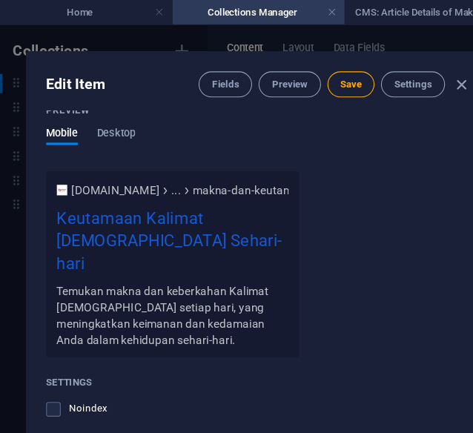
scroll to position [1564, 0]
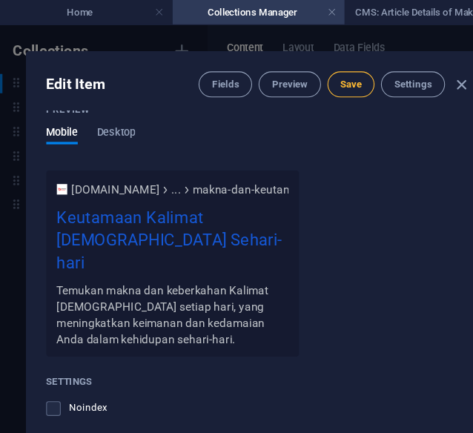
type textarea "Temukan makna dan keberkahan Kalimat [DEMOGRAPHIC_DATA] setiap hari, yang menin…"
click at [324, 80] on span "Save" at bounding box center [321, 77] width 19 height 12
click at [420, 76] on icon "button" at bounding box center [422, 77] width 17 height 17
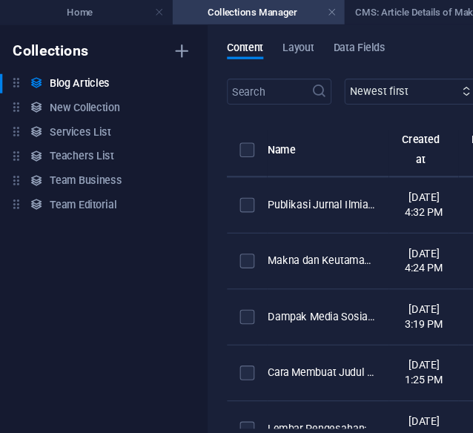
checkbox input "false"
type input "makna-dan-keutamaan-kalimat-allah-dalam-kehidupan-sehari-hari"
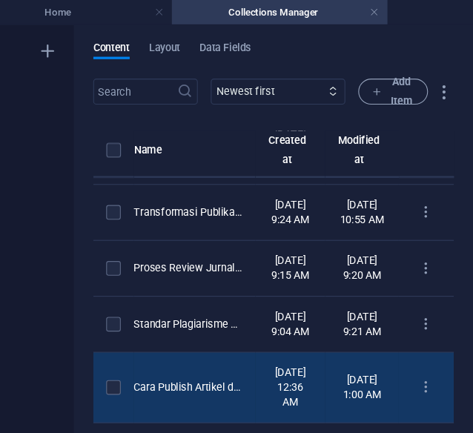
scroll to position [0, 0]
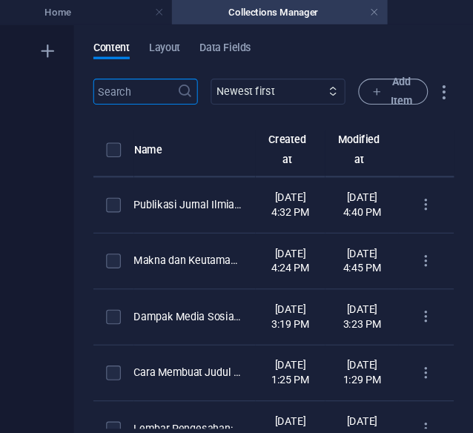
click at [145, 87] on input "text" at bounding box center [163, 84] width 76 height 24
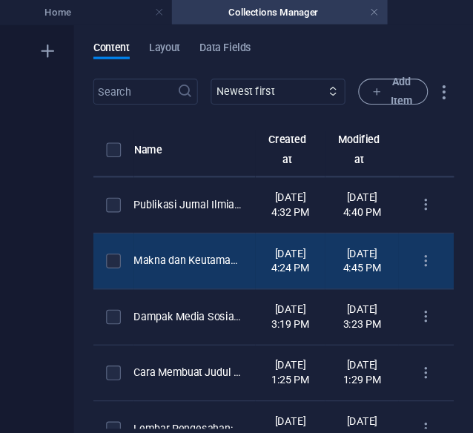
click at [254, 265] on td "Makna dan Keutamaan Kalimat [DEMOGRAPHIC_DATA] dalam Kehidupan Sehari-hari" at bounding box center [217, 239] width 111 height 51
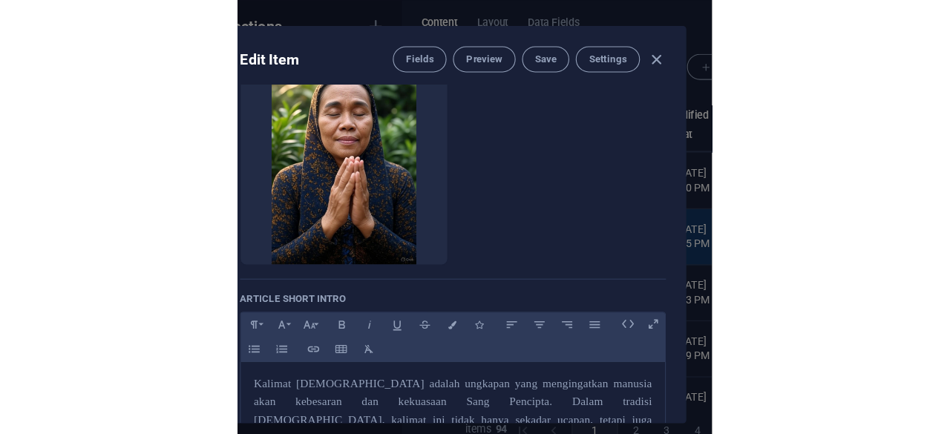
scroll to position [24, 0]
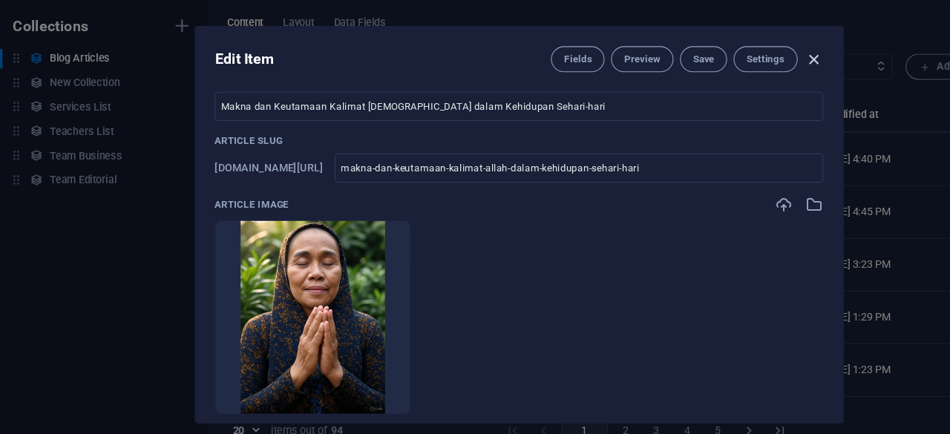
click at [745, 78] on icon "button" at bounding box center [744, 77] width 17 height 17
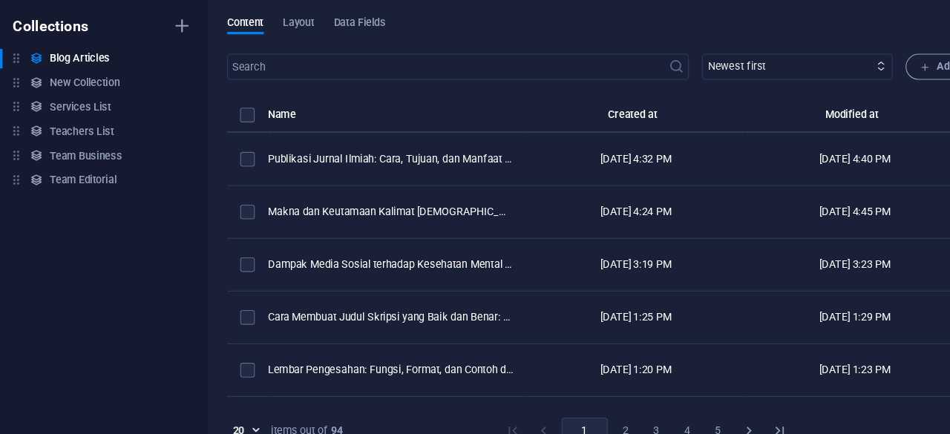
scroll to position [0, 0]
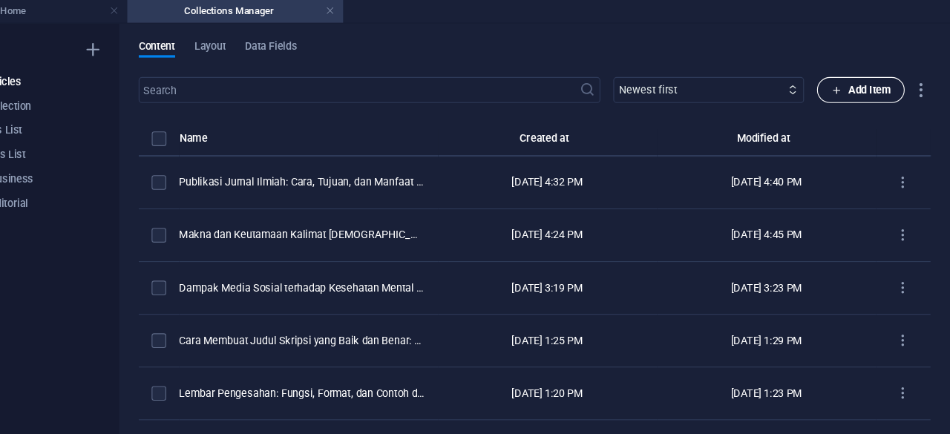
click at [887, 82] on span "Add Item" at bounding box center [868, 84] width 55 height 18
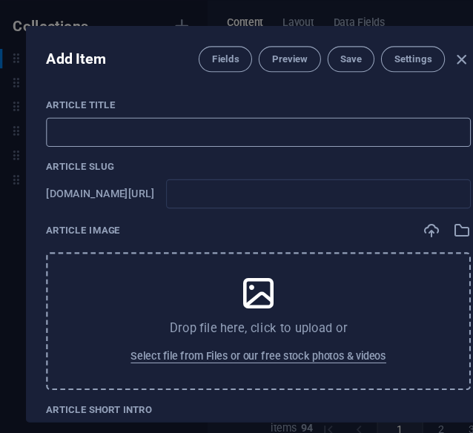
click at [323, 144] on input "text" at bounding box center [236, 144] width 389 height 27
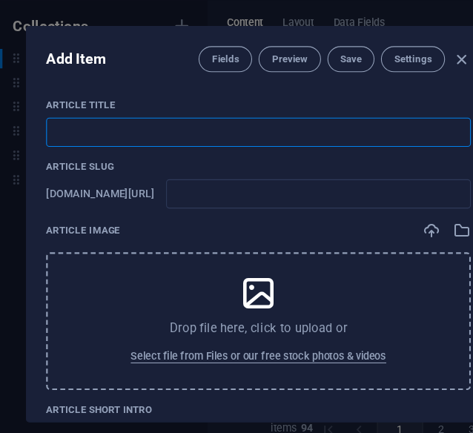
type input "U"
type input "u"
type input "Uk"
type input "uk"
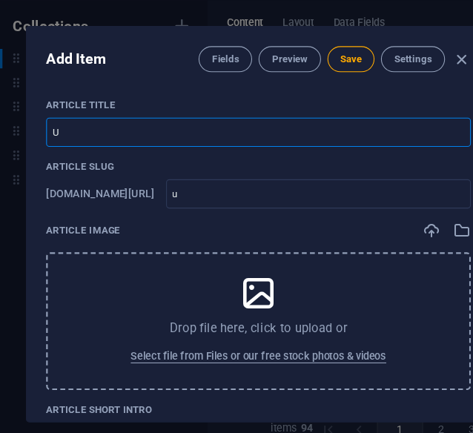
type input "uk"
type input "Uku"
type input "uku"
type input "Ukur"
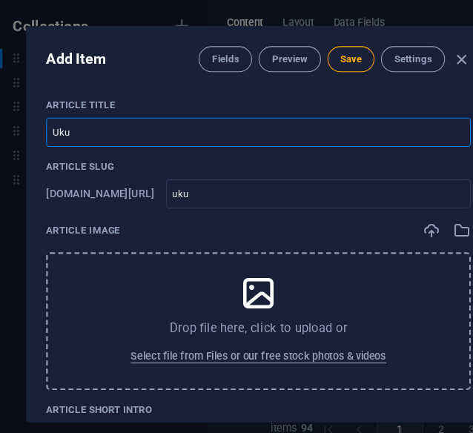
type input "ukur"
type input "Ukura"
type input "ukura"
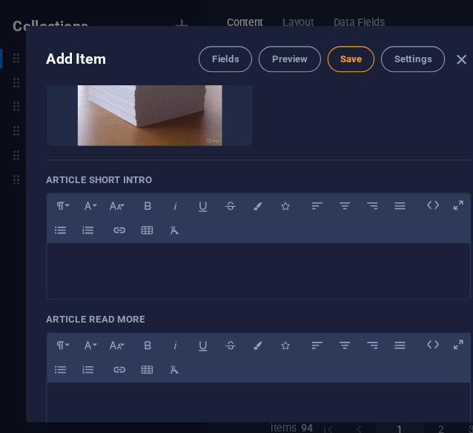
scroll to position [269, 0]
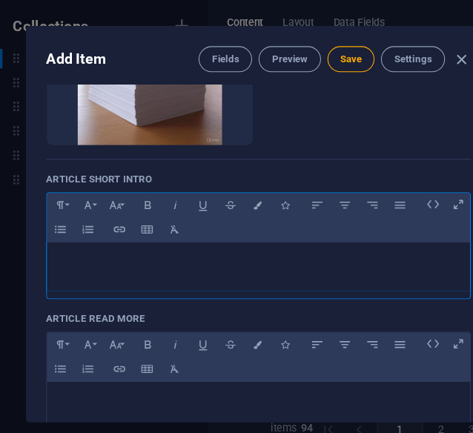
click at [316, 265] on p at bounding box center [237, 264] width 364 height 14
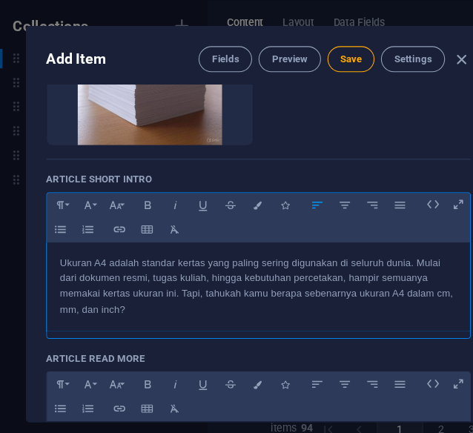
scroll to position [2576, 3]
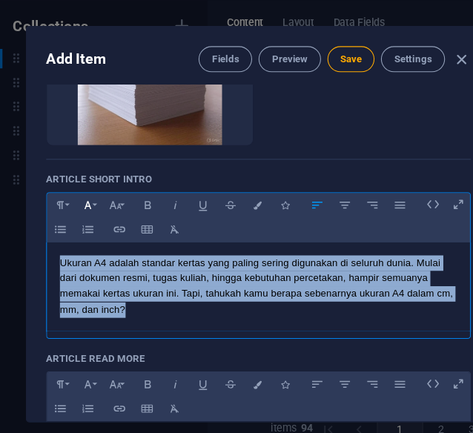
click at [79, 213] on icon "button" at bounding box center [80, 211] width 13 height 18
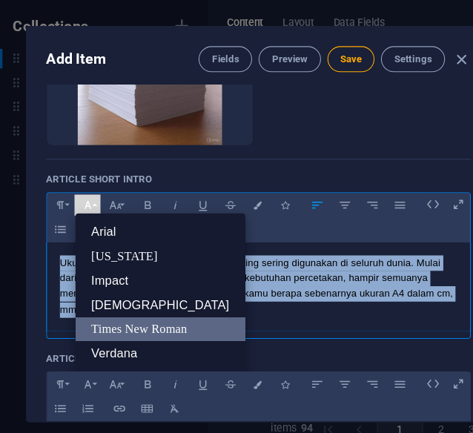
click at [125, 316] on link "Times New Roman" at bounding box center [147, 324] width 156 height 22
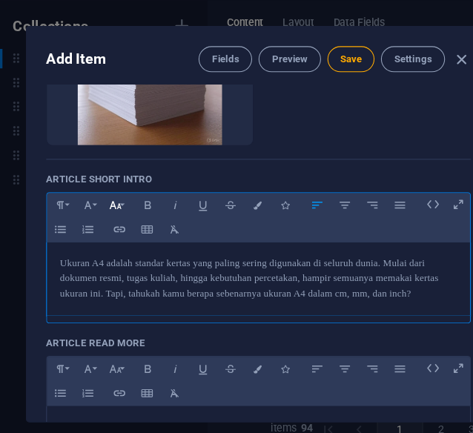
click at [108, 213] on icon "button" at bounding box center [105, 211] width 13 height 18
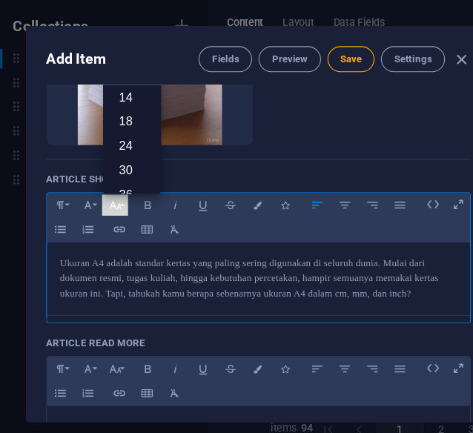
scroll to position [0, 0]
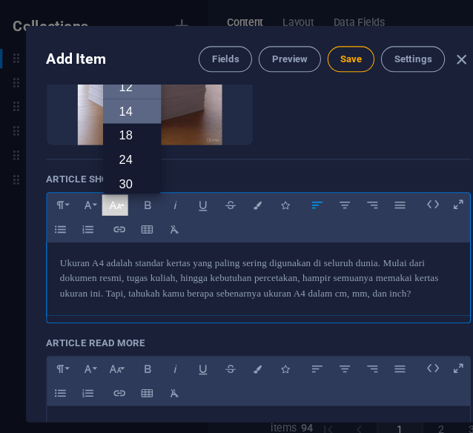
click at [130, 121] on link "14" at bounding box center [120, 125] width 53 height 22
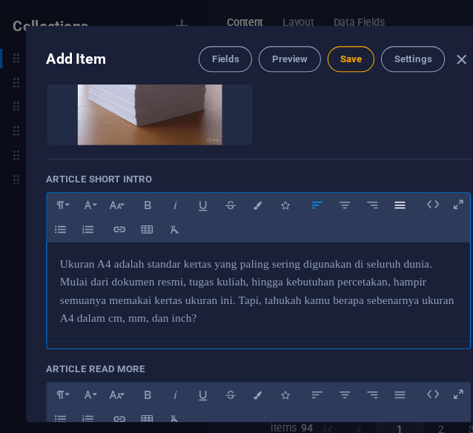
click at [366, 211] on icon "button" at bounding box center [366, 211] width 13 height 18
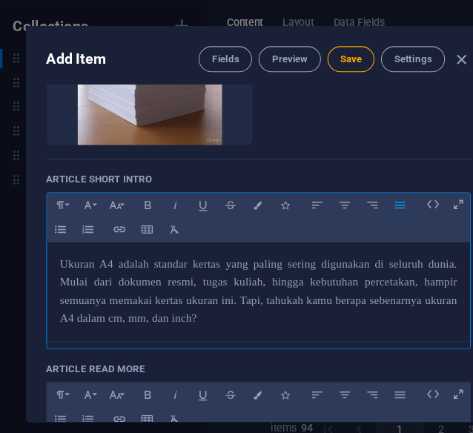
click at [251, 321] on p "Ukuran A4 adalah standar kertas yang paling sering digunakan di seluruh dunia. …" at bounding box center [237, 290] width 364 height 67
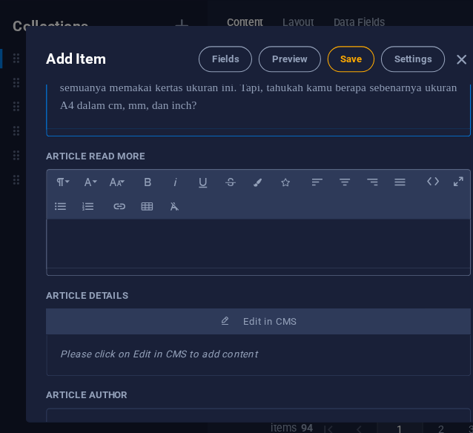
scroll to position [466, 0]
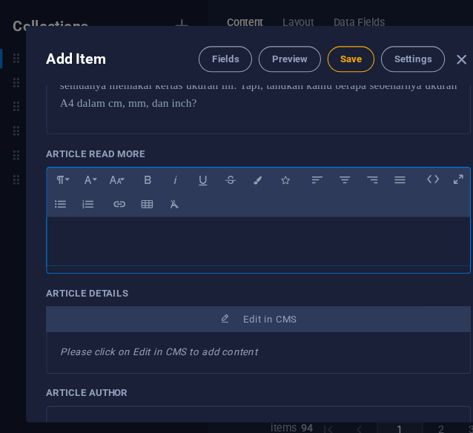
click at [297, 253] on div at bounding box center [236, 244] width 387 height 45
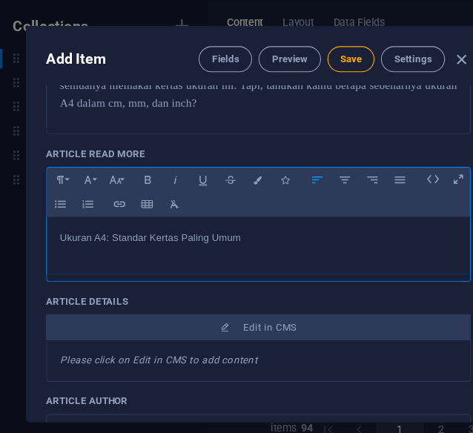
scroll to position [11, 0]
click at [231, 234] on p "Ukuran A4: Standar Kertas Paling Umum" at bounding box center [237, 241] width 364 height 14
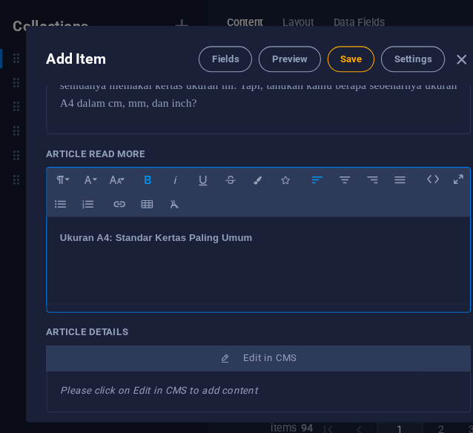
click at [176, 266] on p "​" at bounding box center [237, 269] width 364 height 14
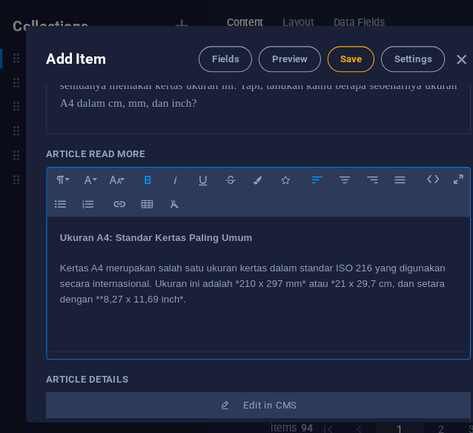
scroll to position [1780, 0]
click at [190, 293] on p "Kertas A4 merupakan salah satu ukuran kertas dalam standar ISO 216 yang digunak…" at bounding box center [237, 283] width 364 height 43
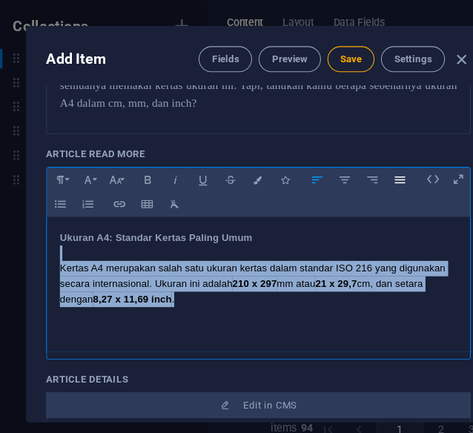
click at [361, 189] on icon "button" at bounding box center [366, 188] width 13 height 18
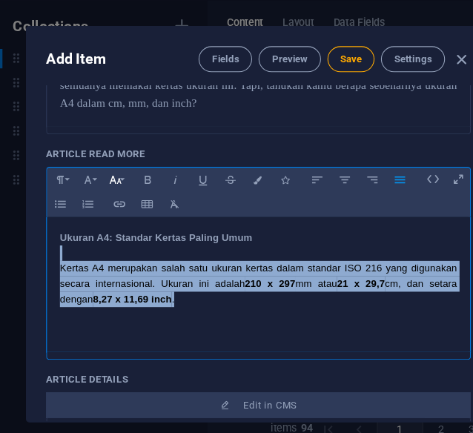
click at [104, 192] on icon "button" at bounding box center [105, 188] width 13 height 18
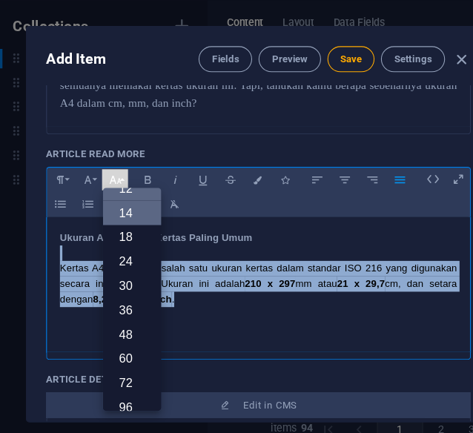
click at [130, 222] on link "14" at bounding box center [120, 218] width 53 height 22
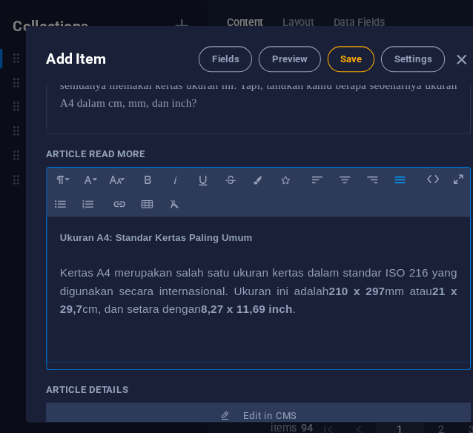
click at [301, 323] on p at bounding box center [237, 321] width 364 height 14
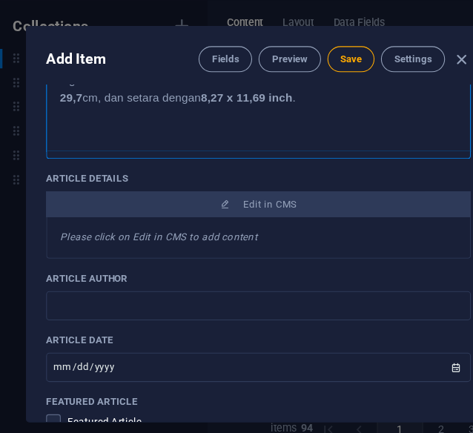
scroll to position [667, 0]
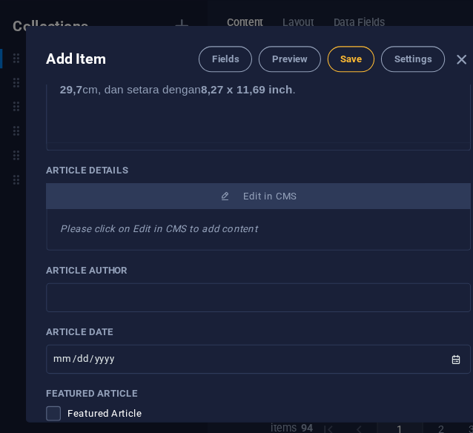
click at [315, 76] on span "Save" at bounding box center [321, 77] width 19 height 12
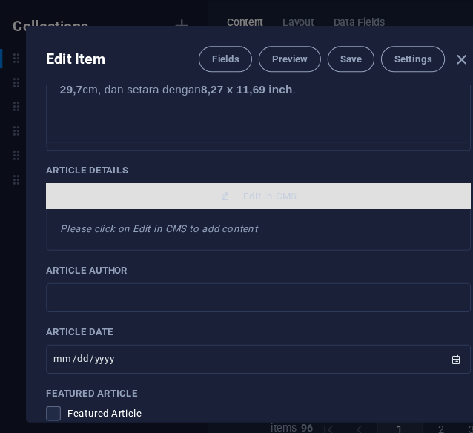
click at [309, 201] on span "Edit in CMS" at bounding box center [236, 203] width 377 height 12
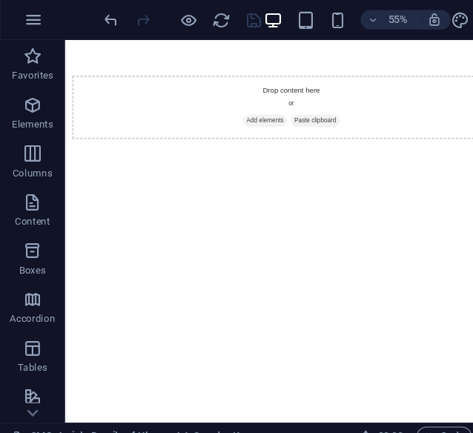
scroll to position [0, 0]
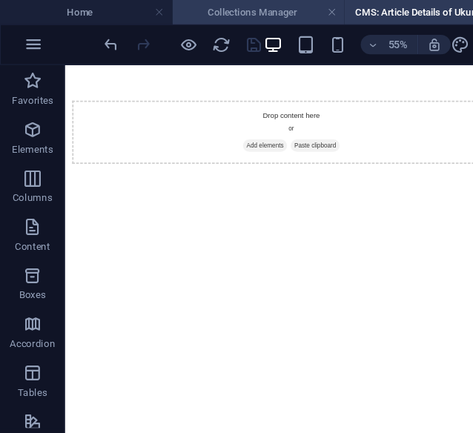
click at [256, 12] on h4 "Collections Manager" at bounding box center [237, 11] width 158 height 16
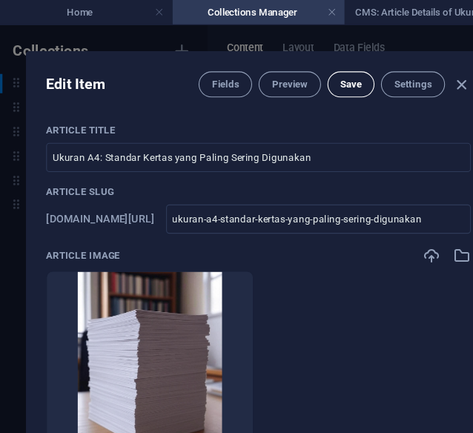
click at [320, 82] on span "Save" at bounding box center [321, 77] width 19 height 12
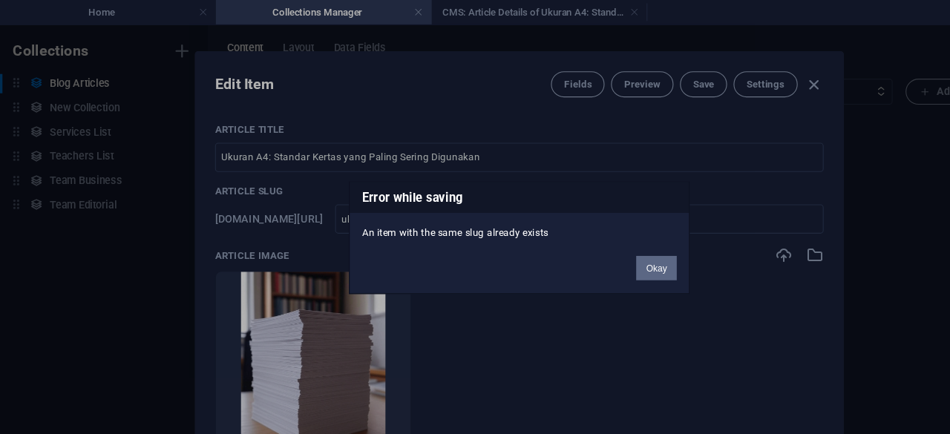
click at [596, 240] on button "Okay" at bounding box center [600, 245] width 37 height 22
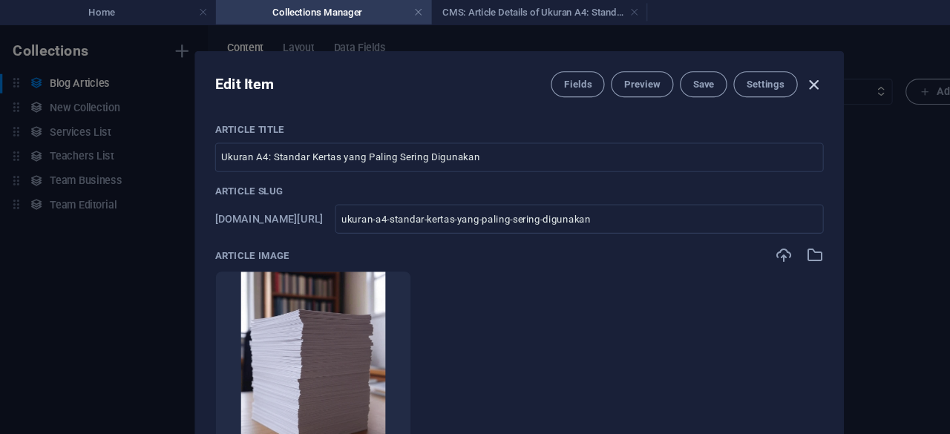
click at [745, 79] on icon "button" at bounding box center [744, 77] width 17 height 17
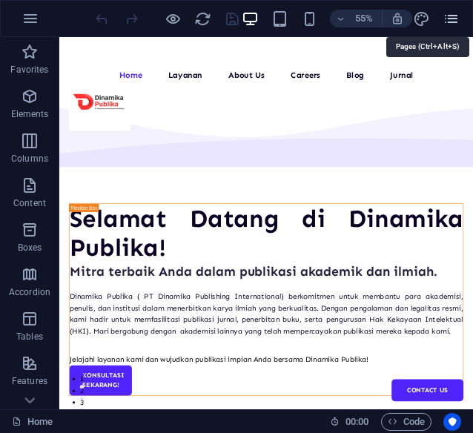
click at [457, 15] on icon "pages" at bounding box center [451, 18] width 17 height 17
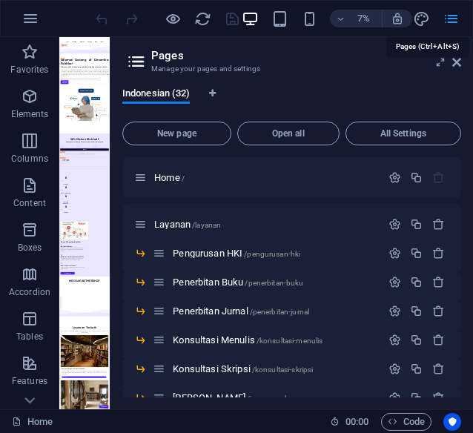
click at [455, 23] on icon "pages" at bounding box center [451, 18] width 17 height 17
click at [460, 62] on icon at bounding box center [457, 62] width 9 height 12
